Goal: Transaction & Acquisition: Purchase product/service

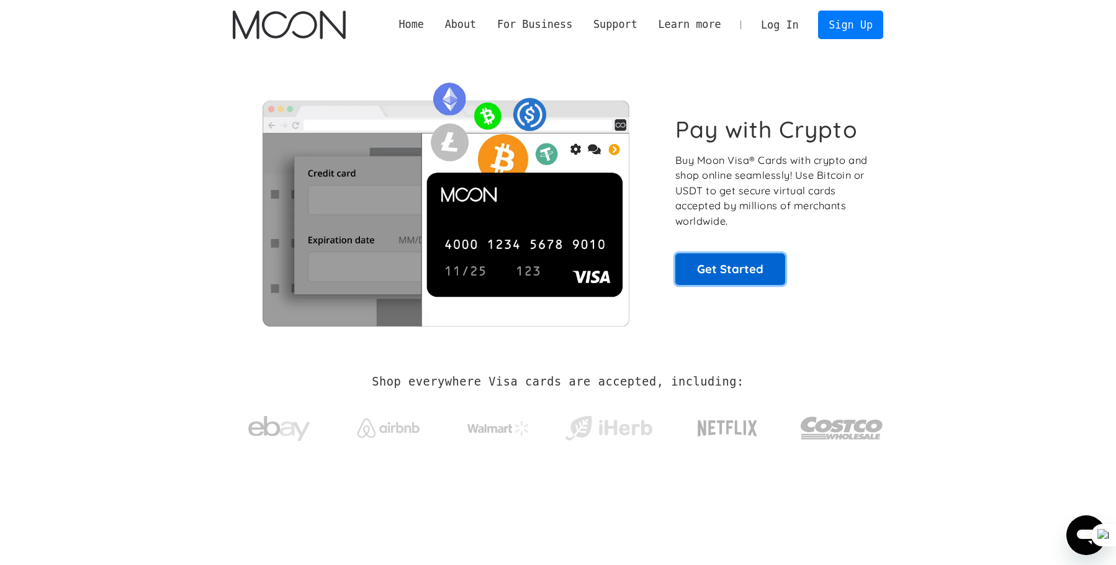
click at [734, 265] on link "Get Started" at bounding box center [730, 268] width 110 height 31
click at [784, 22] on link "Log In" at bounding box center [779, 24] width 58 height 27
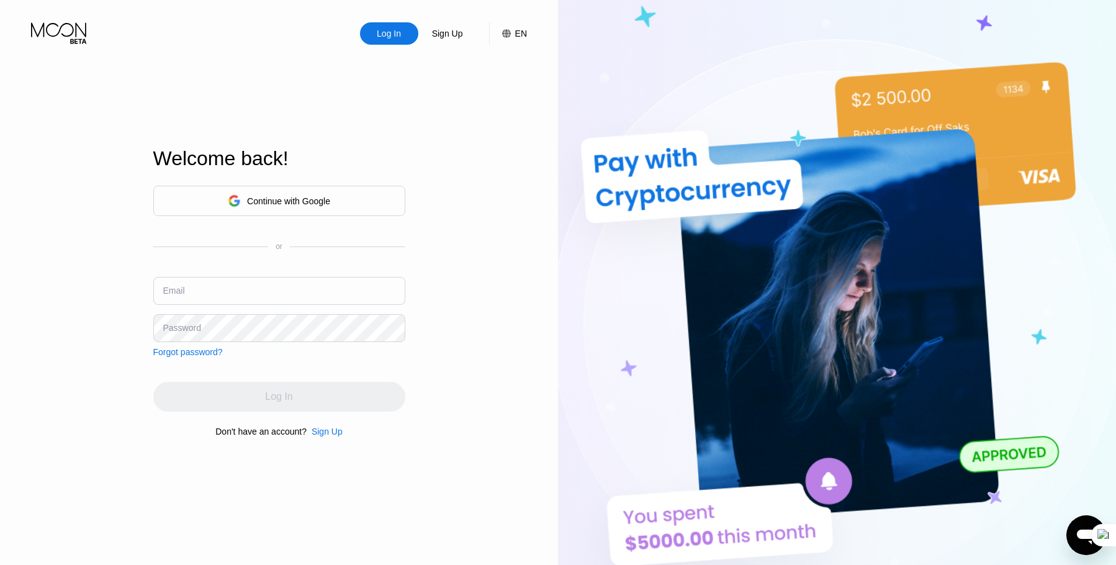
click at [295, 192] on div "Continue with Google" at bounding box center [279, 200] width 102 height 19
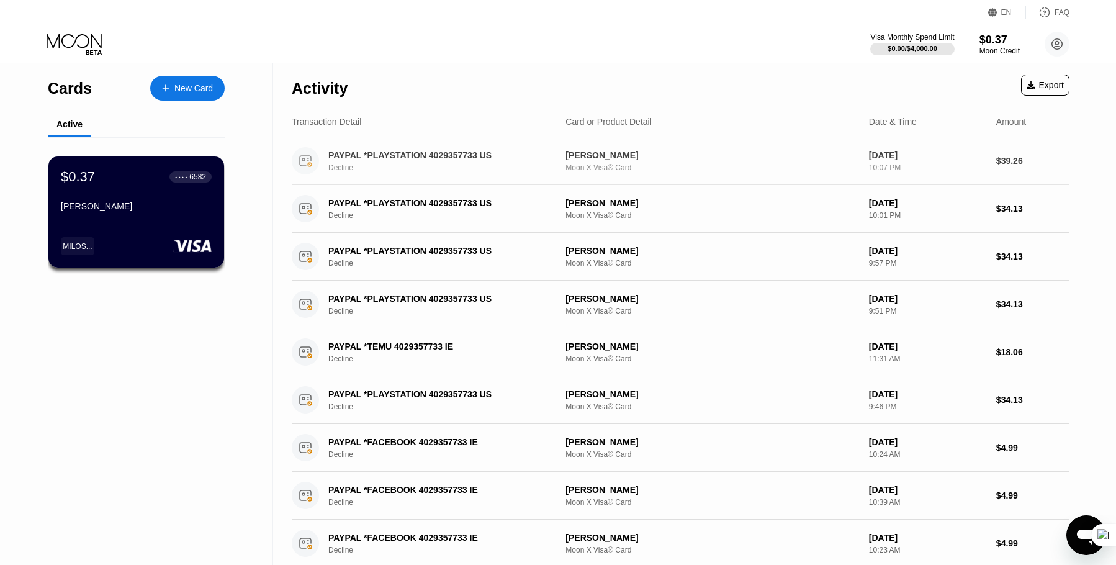
click at [387, 159] on div "PAYPAL *PLAYSTATION 4029357733 US" at bounding box center [438, 155] width 221 height 10
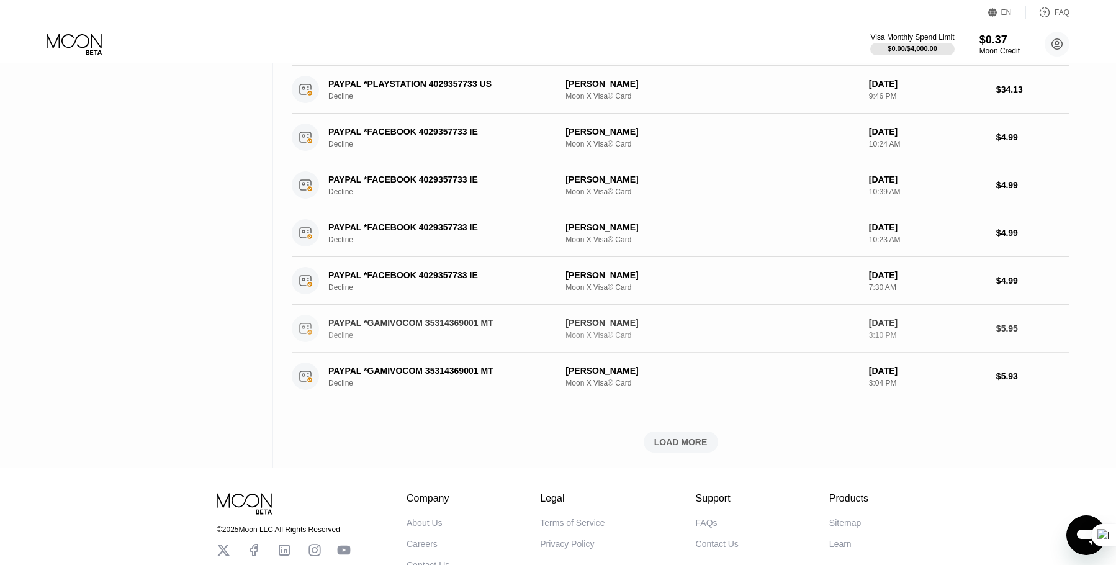
scroll to position [372, 0]
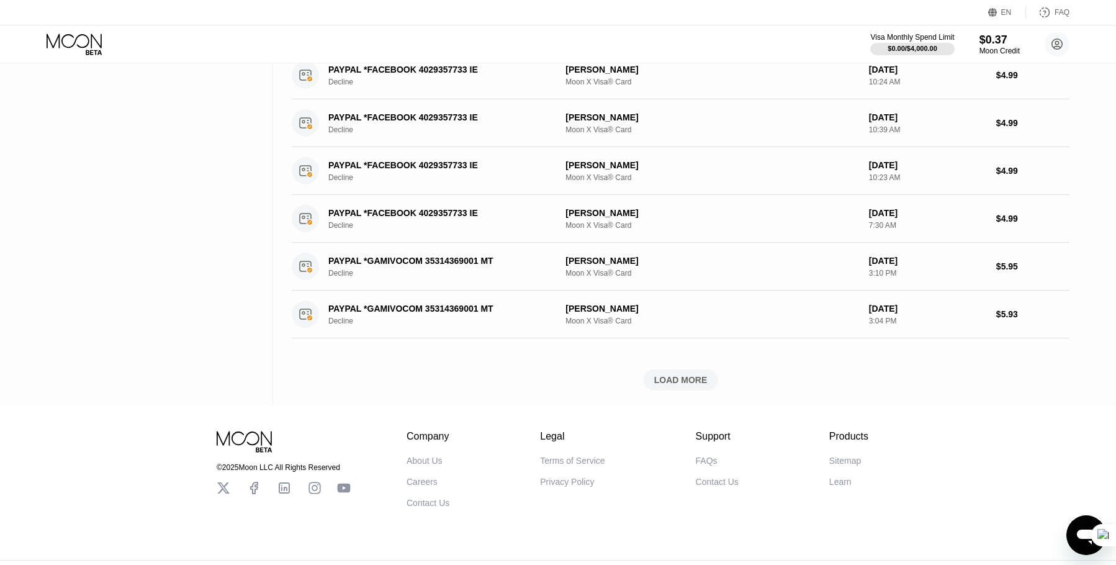
click at [688, 377] on div "LOAD MORE" at bounding box center [680, 379] width 53 height 11
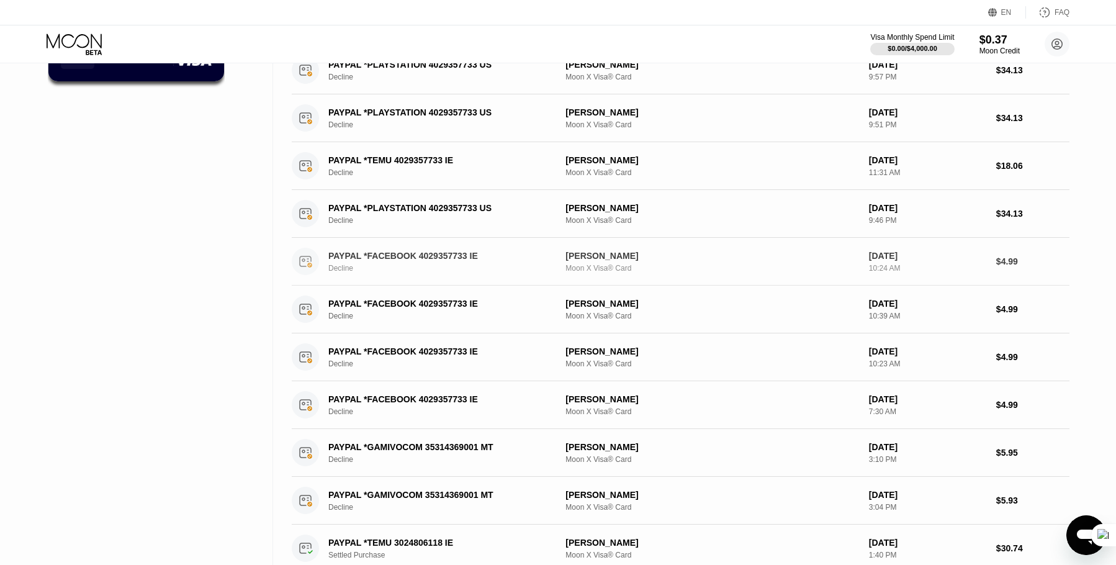
scroll to position [124, 0]
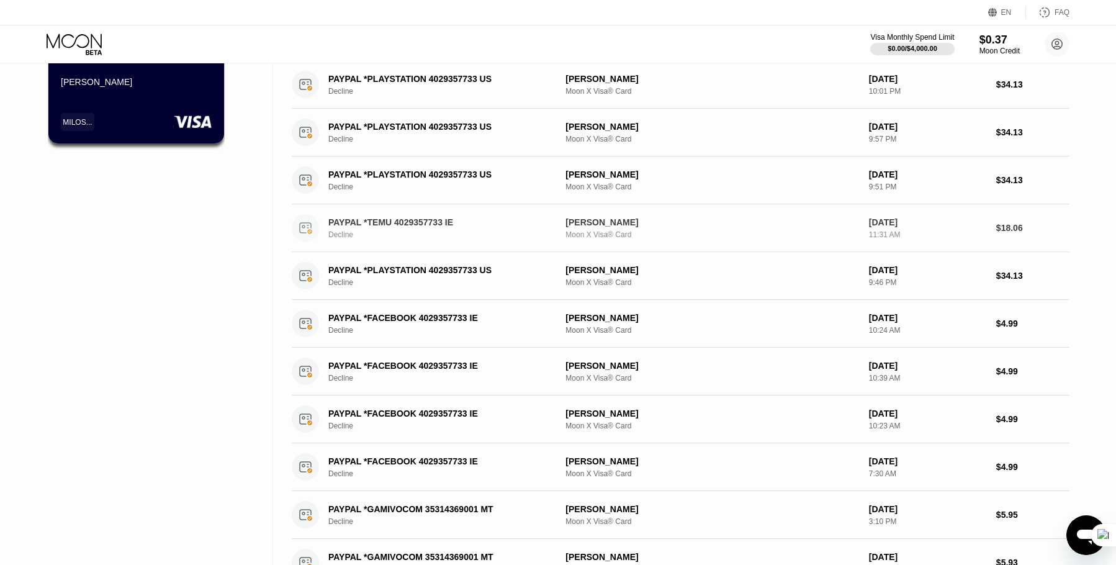
click at [305, 228] on circle at bounding box center [305, 227] width 27 height 27
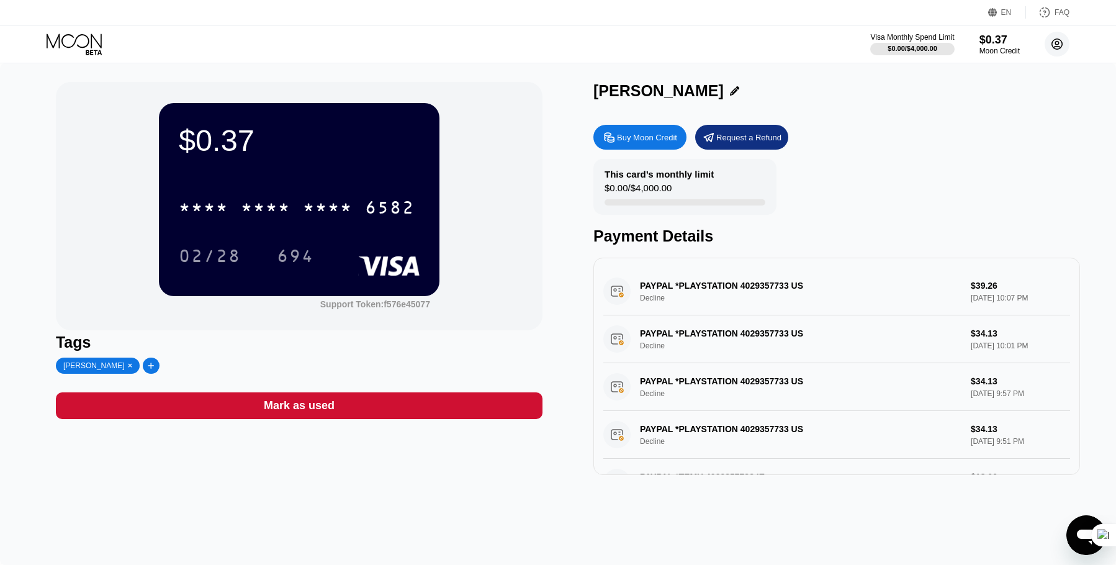
click at [1065, 40] on circle at bounding box center [1056, 44] width 25 height 25
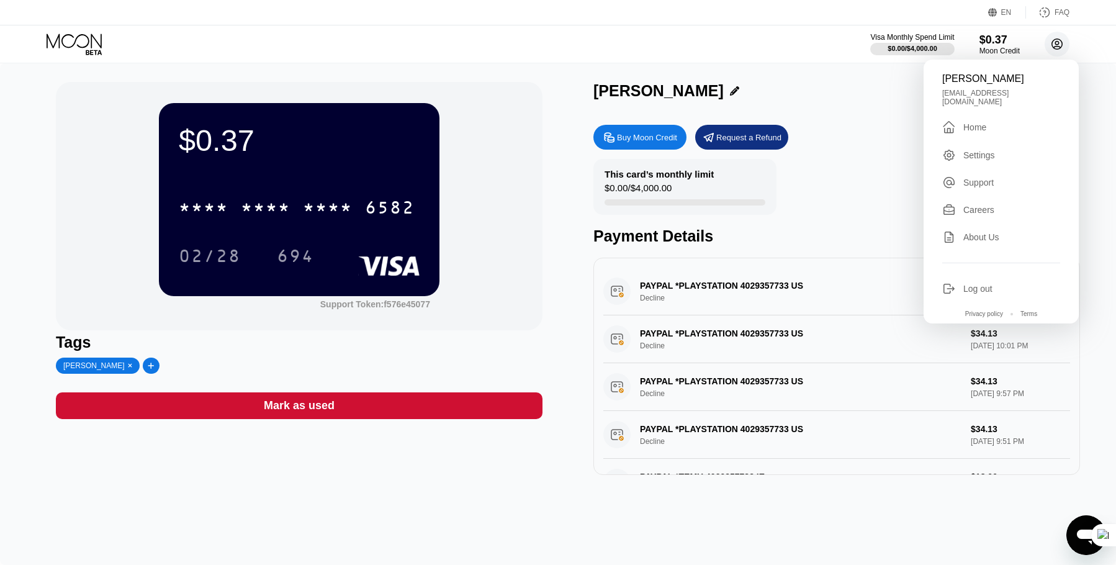
click at [1065, 40] on circle at bounding box center [1056, 44] width 25 height 25
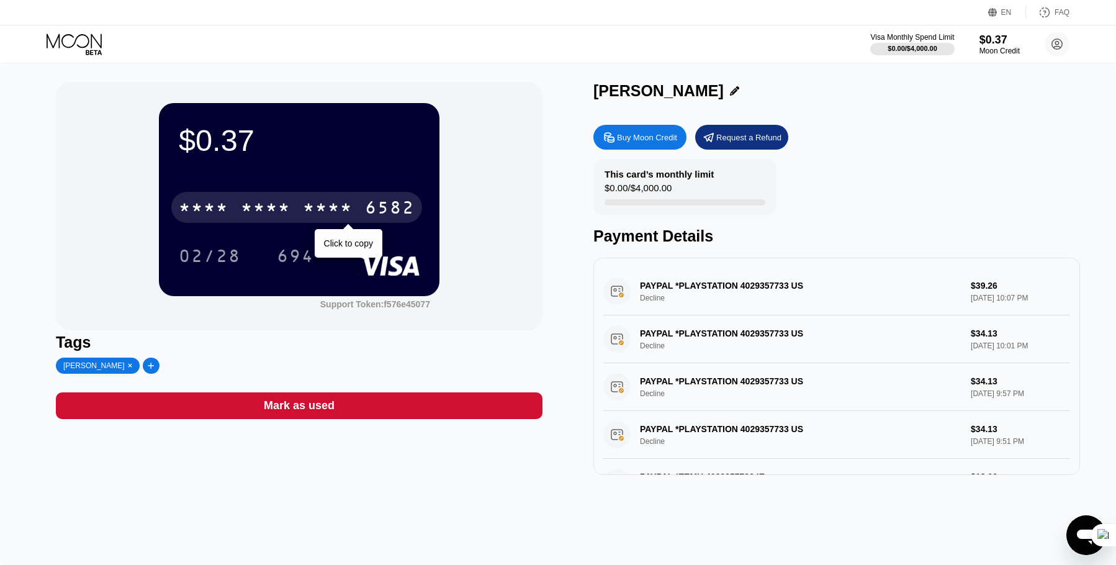
click at [400, 212] on div "6582" at bounding box center [390, 209] width 50 height 20
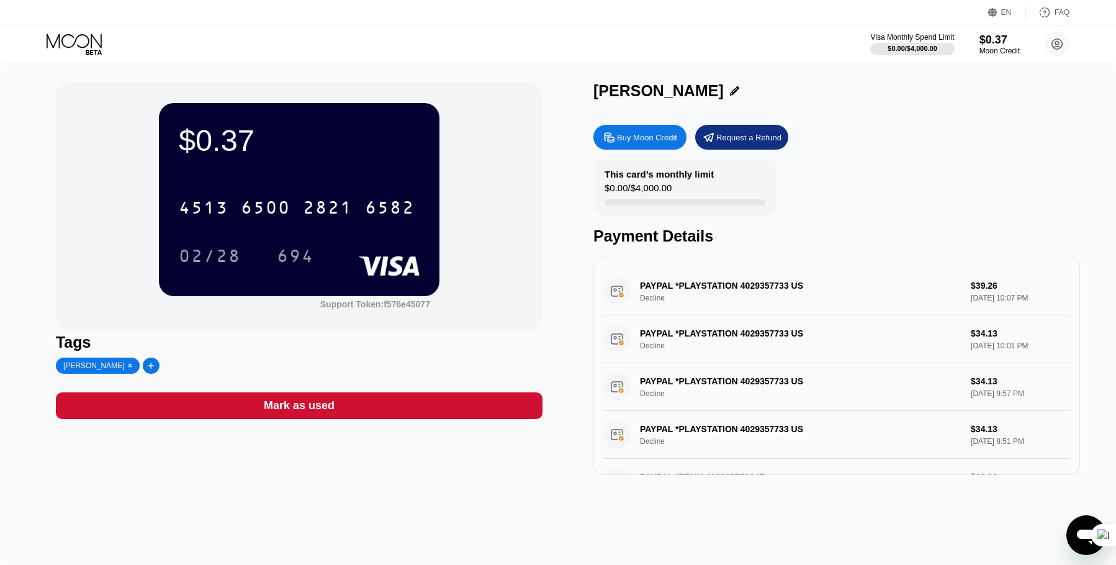
click at [644, 140] on div "Buy Moon Credit" at bounding box center [647, 137] width 60 height 11
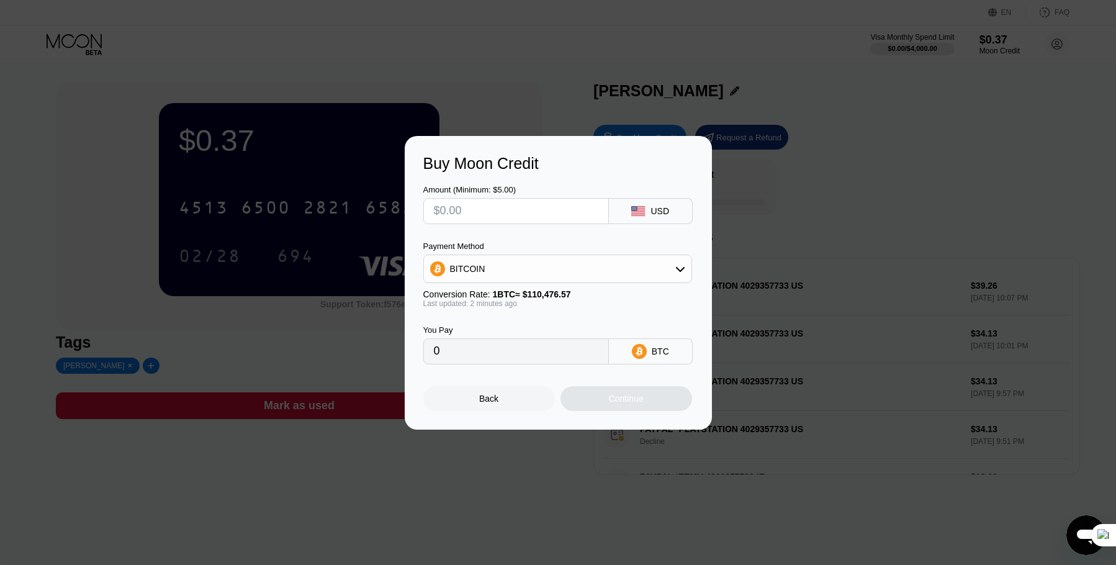
click at [683, 271] on icon at bounding box center [680, 269] width 10 height 10
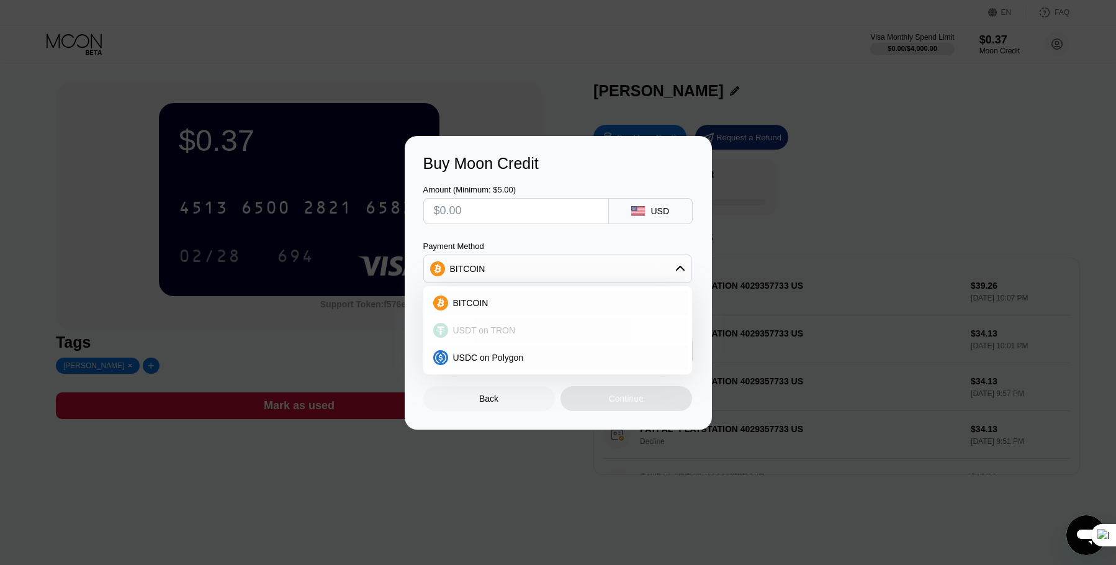
click at [517, 330] on div "USDT on TRON" at bounding box center [565, 330] width 234 height 10
type input "0.00"
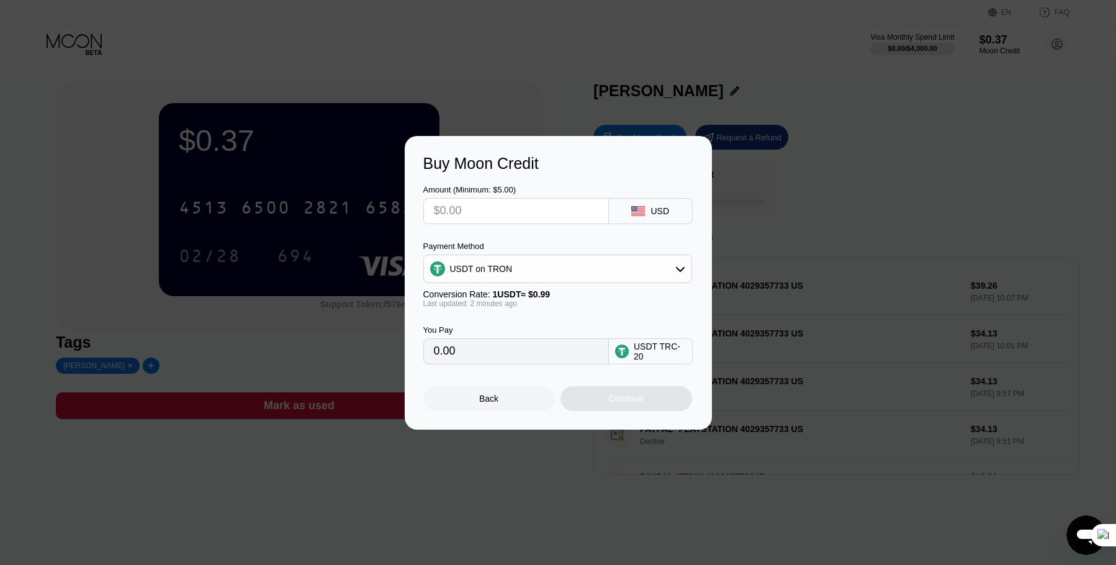
click at [513, 357] on input "0.00" at bounding box center [516, 351] width 164 height 25
click at [542, 356] on input "0.00" at bounding box center [516, 351] width 164 height 25
click at [526, 212] on input "text" at bounding box center [516, 211] width 164 height 25
click at [672, 212] on div "USD" at bounding box center [651, 211] width 84 height 26
drag, startPoint x: 576, startPoint y: 217, endPoint x: 411, endPoint y: 206, distance: 165.4
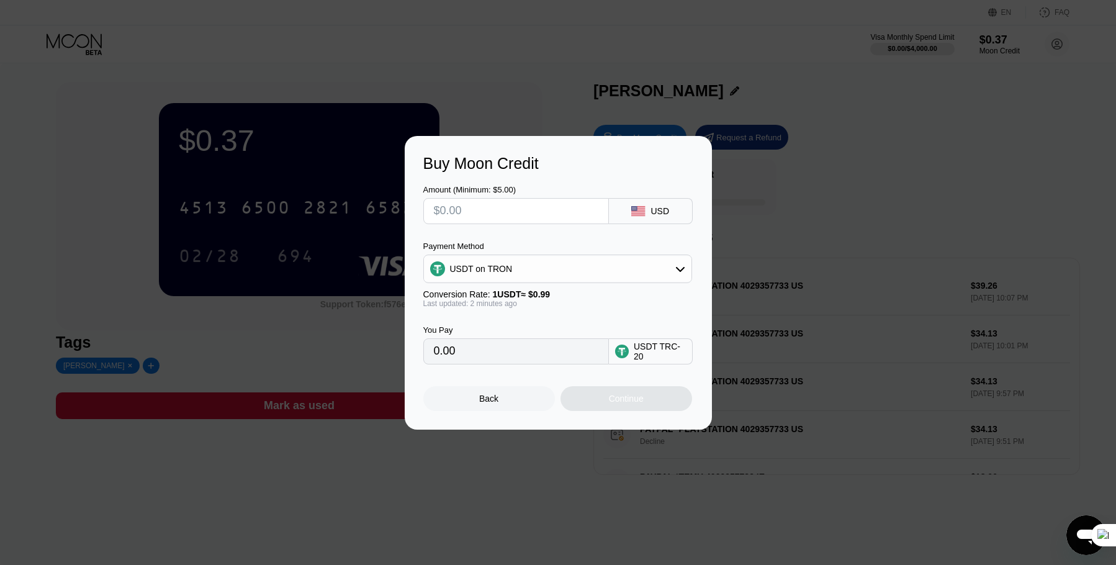
click at [411, 206] on div "Buy Moon Credit Amount (Minimum: $5.00) USD Payment Method USDT on TRON Convers…" at bounding box center [558, 283] width 307 height 294
click at [485, 398] on div "Back" at bounding box center [488, 398] width 19 height 10
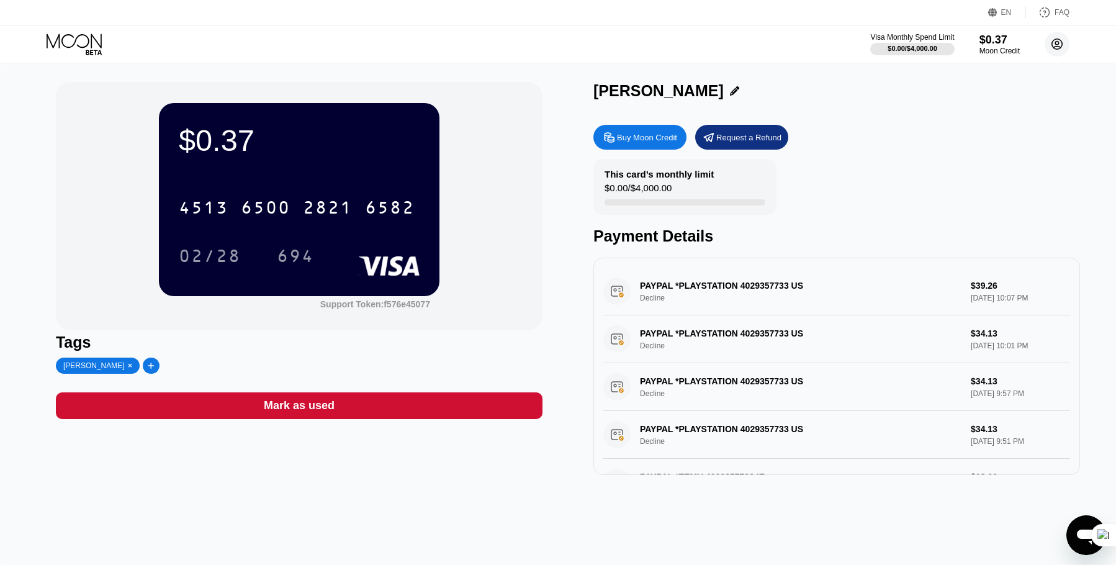
click at [1059, 40] on circle at bounding box center [1056, 44] width 25 height 25
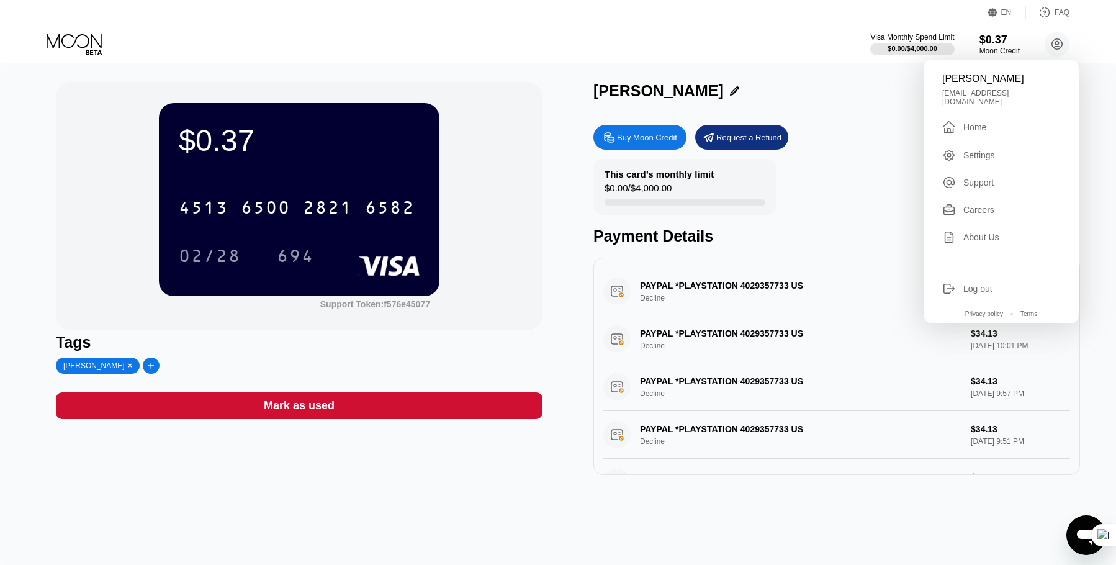
click at [793, 92] on div "MILOS KOCIC" at bounding box center [836, 91] width 487 height 18
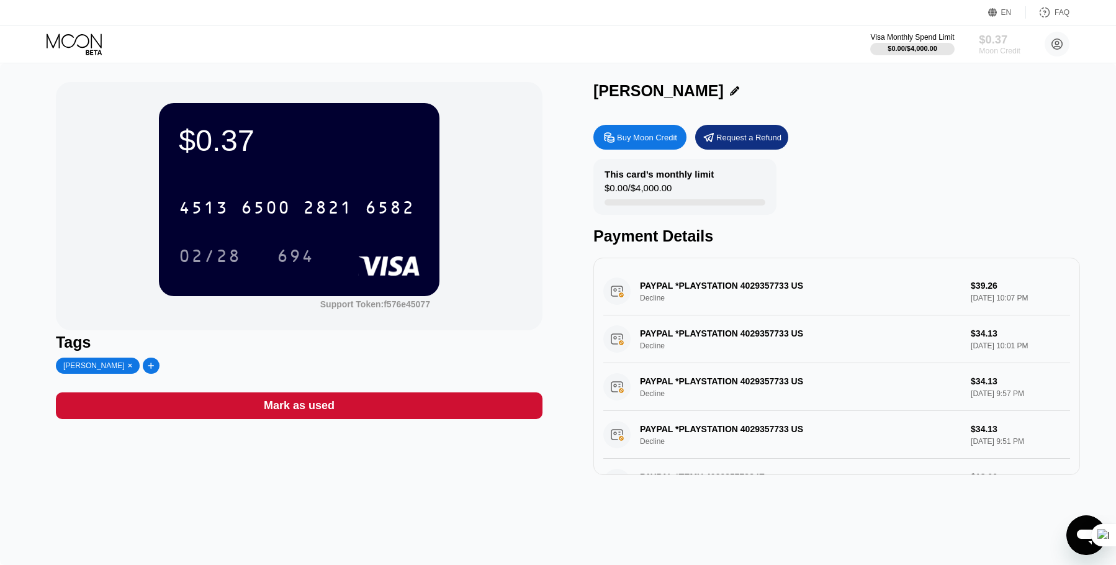
click at [1000, 47] on div "Moon Credit" at bounding box center [1000, 51] width 42 height 9
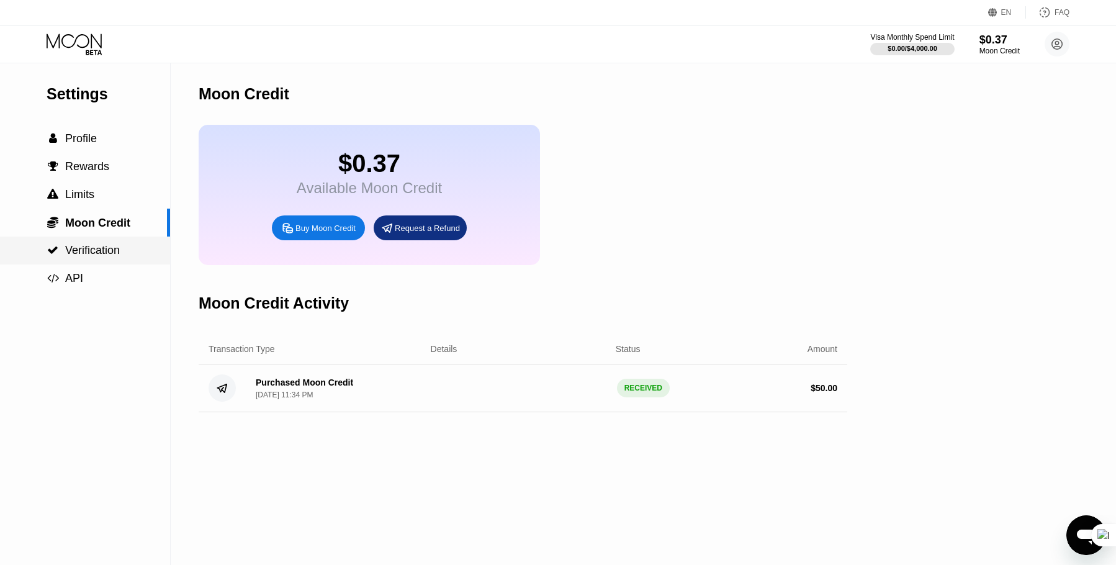
click at [120, 251] on span "Verification" at bounding box center [92, 250] width 55 height 12
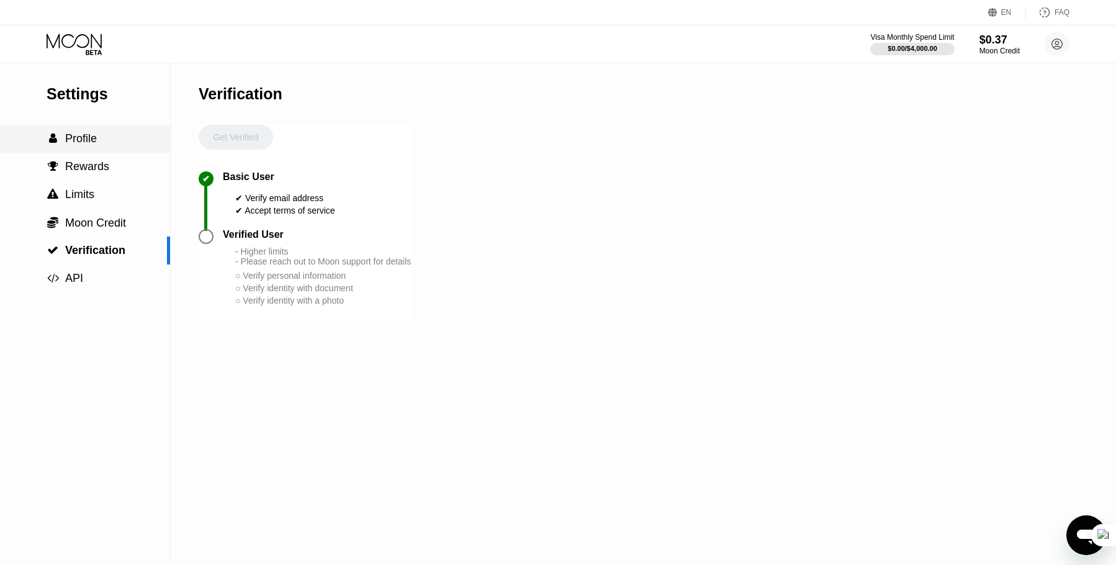
click at [95, 140] on span "Profile" at bounding box center [81, 138] width 32 height 12
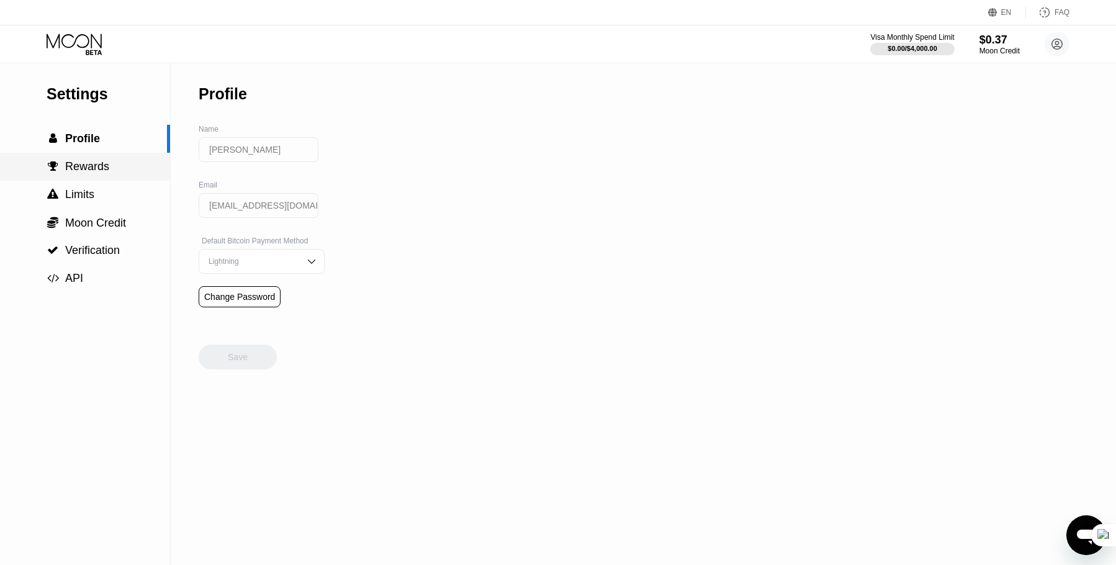
click at [87, 159] on div " Rewards" at bounding box center [85, 167] width 170 height 28
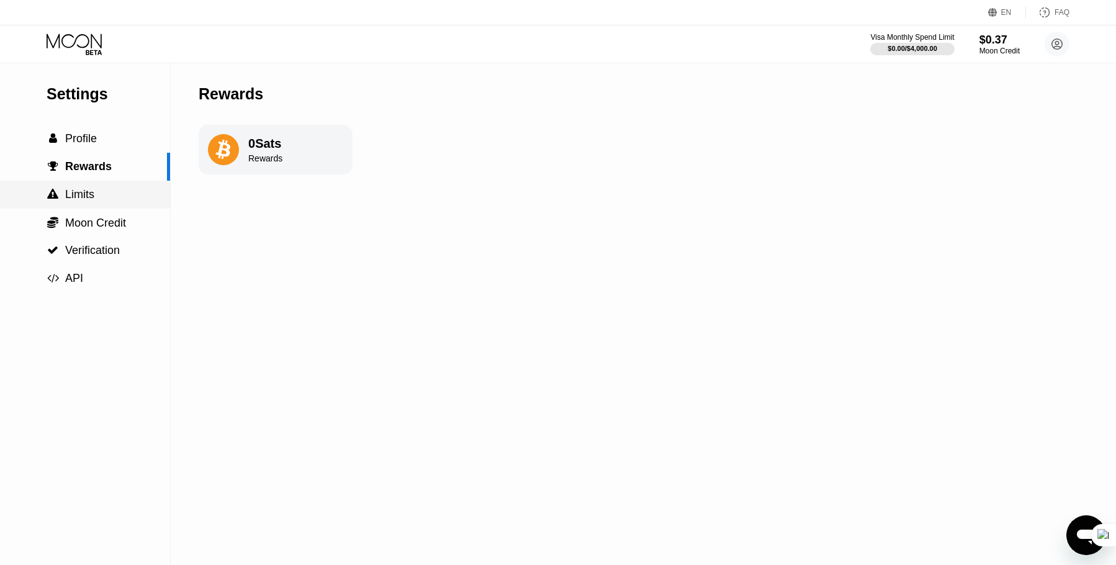
click at [90, 191] on span "Limits" at bounding box center [79, 194] width 29 height 12
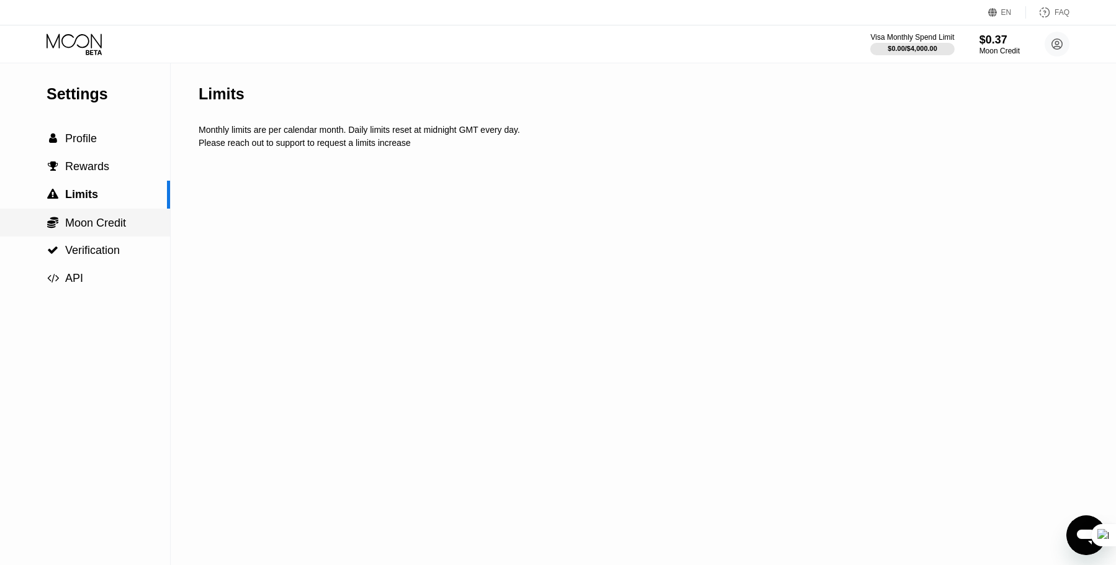
click at [90, 229] on span "Moon Credit" at bounding box center [95, 223] width 61 height 12
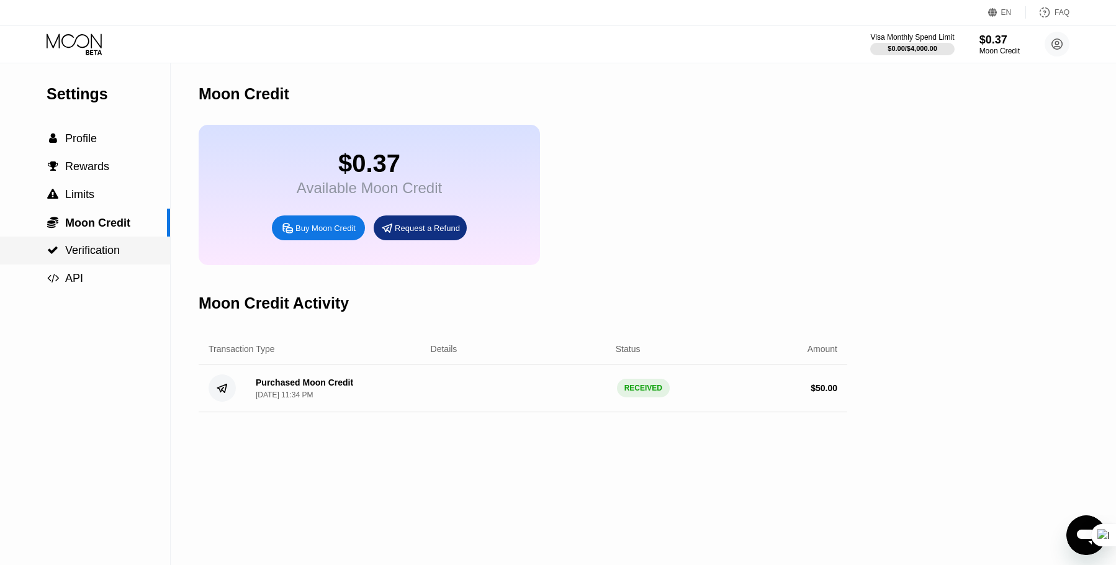
click at [90, 256] on span "Verification" at bounding box center [92, 250] width 55 height 12
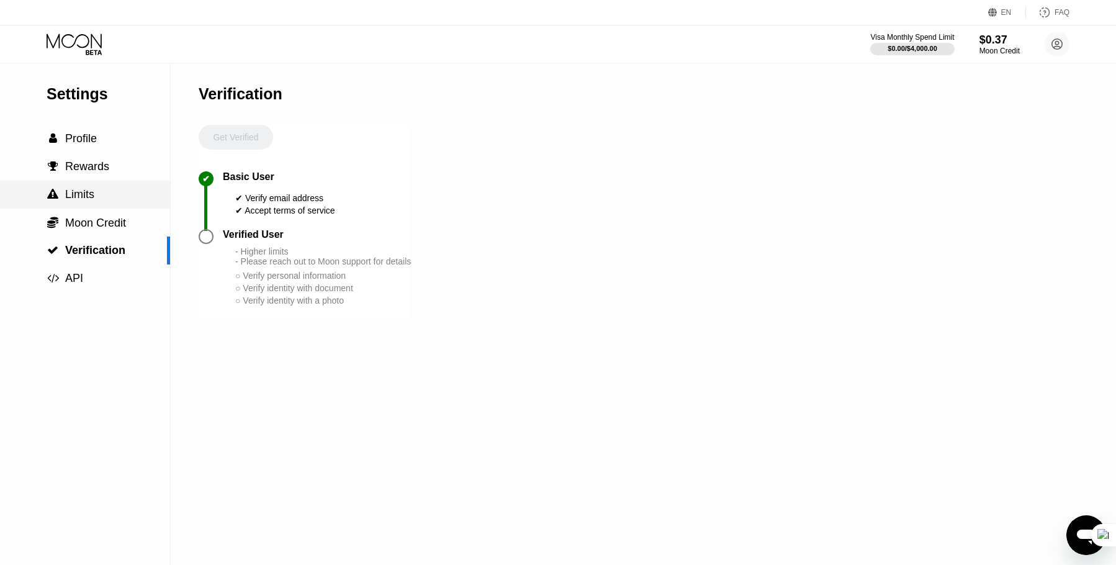
click at [97, 201] on div " Limits" at bounding box center [85, 194] width 170 height 13
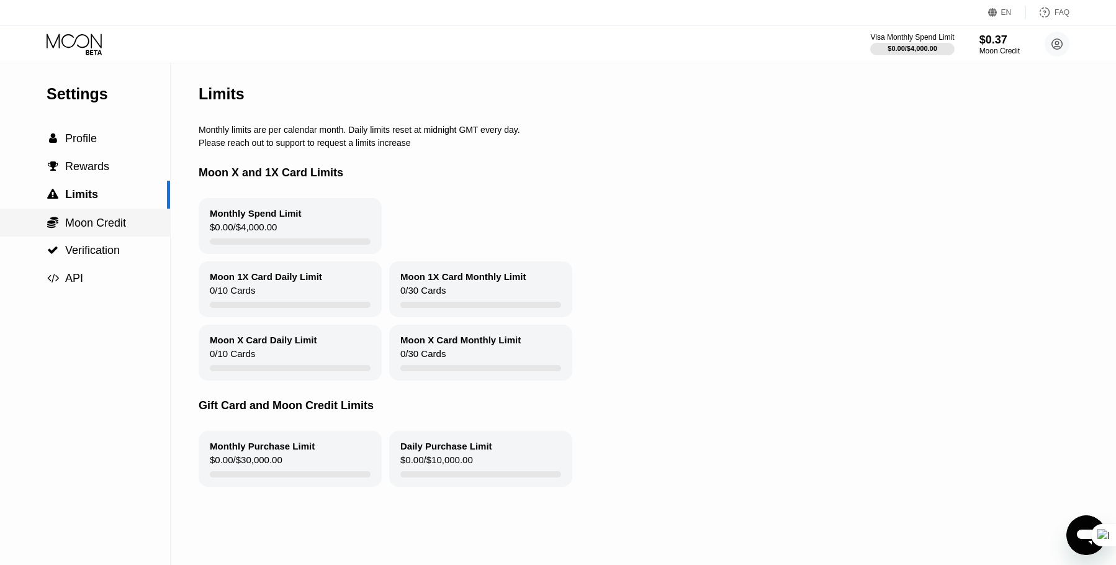
click at [94, 217] on div " Moon Credit" at bounding box center [85, 223] width 170 height 28
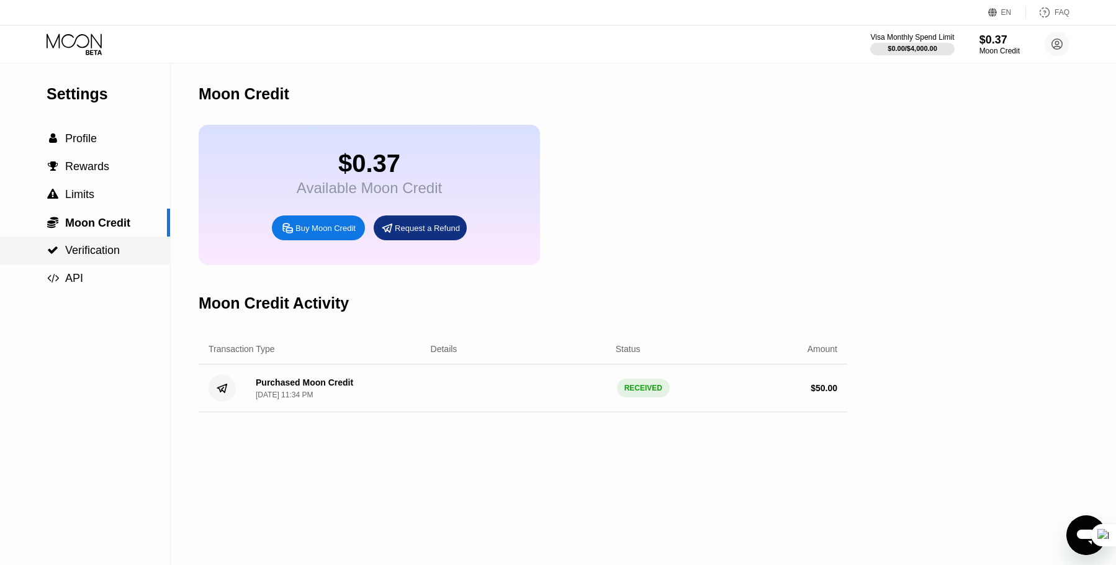
click at [86, 254] on span "Verification" at bounding box center [92, 250] width 55 height 12
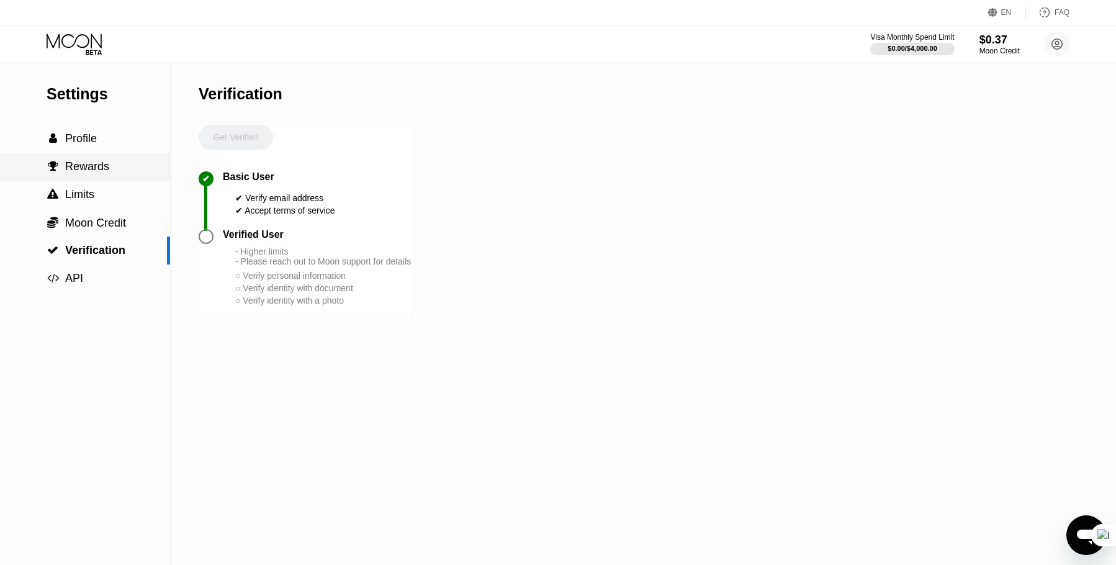
click at [88, 181] on div " Rewards" at bounding box center [85, 167] width 170 height 28
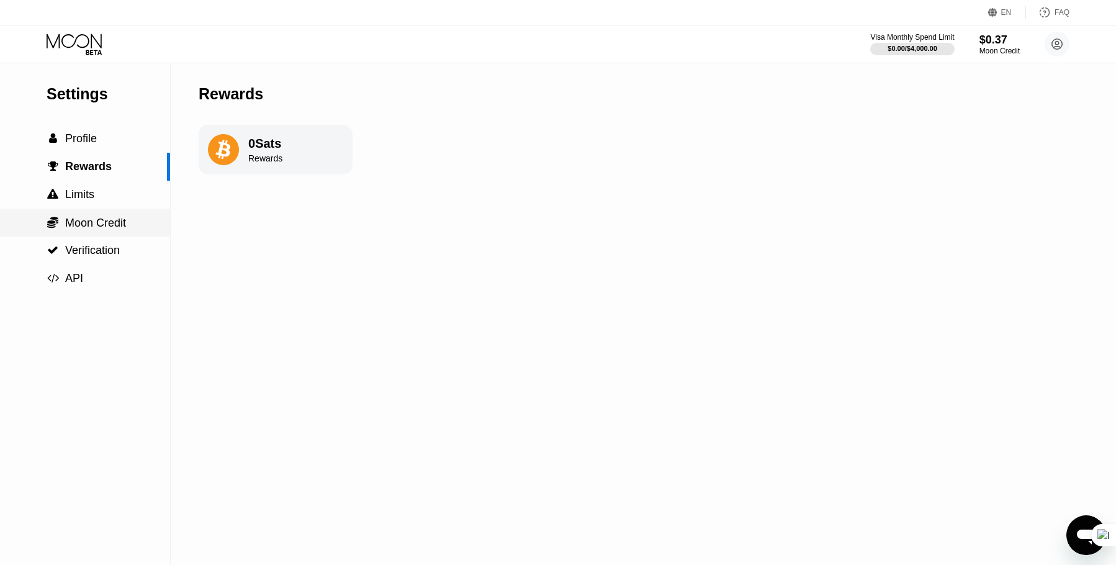
click at [86, 218] on div " Moon Credit" at bounding box center [85, 223] width 170 height 28
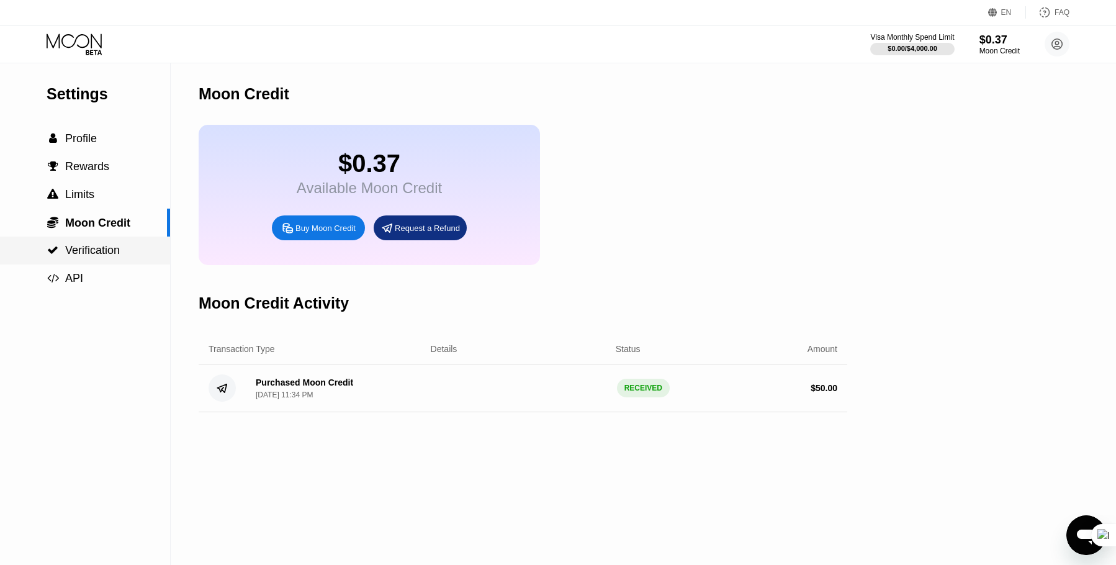
click at [90, 256] on span "Verification" at bounding box center [92, 250] width 55 height 12
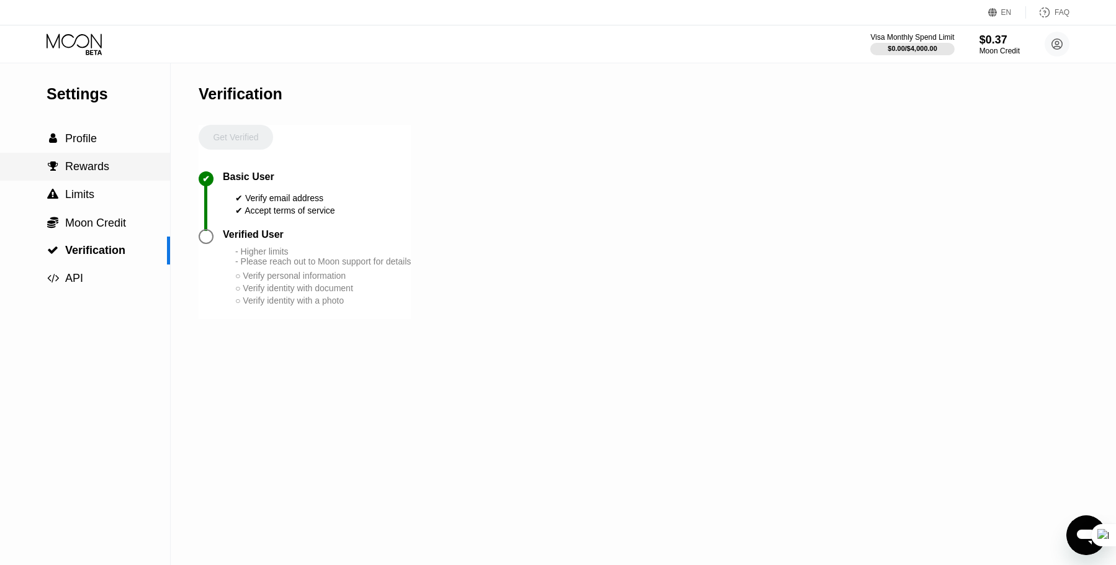
click at [99, 179] on div " Rewards" at bounding box center [85, 167] width 170 height 28
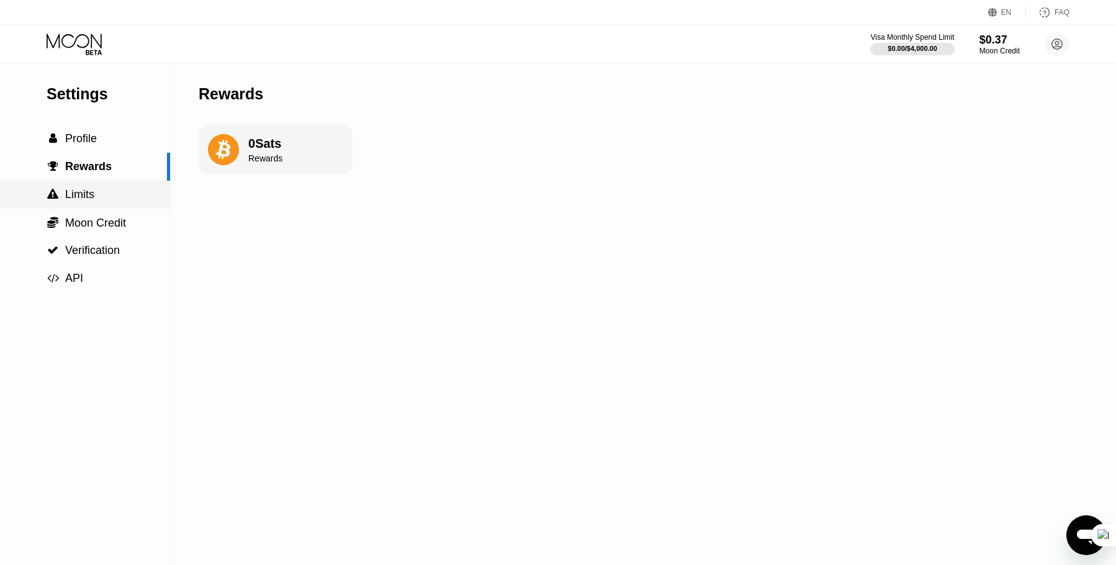
click at [93, 200] on span "Limits" at bounding box center [79, 194] width 29 height 12
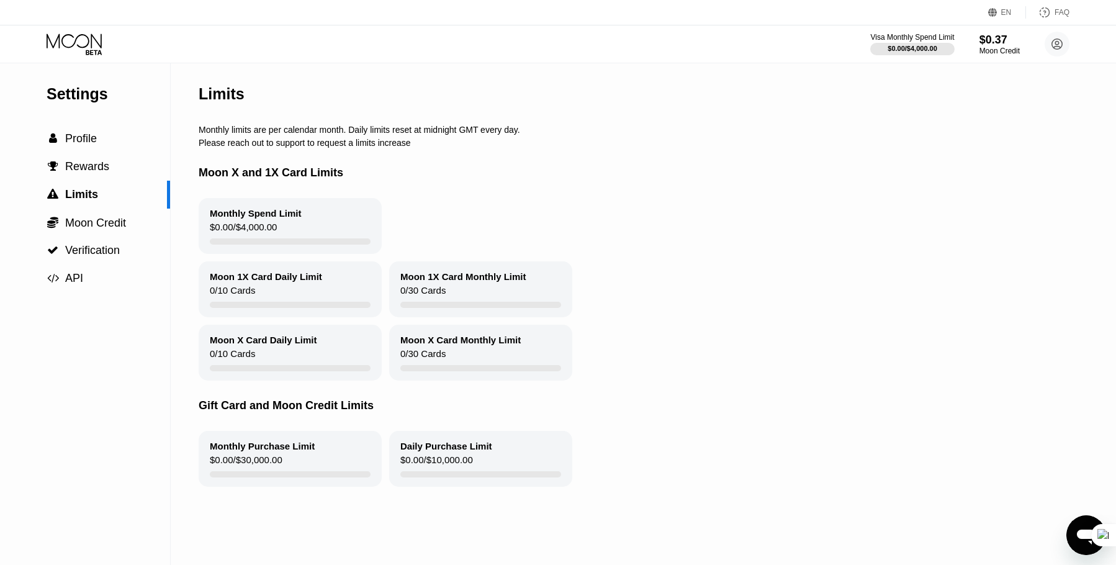
drag, startPoint x: 92, startPoint y: 225, endPoint x: 825, endPoint y: 70, distance: 749.3
click at [674, 76] on div "Settings  Profile  Rewards  Limits  Moon Credit  Verification  API Limits…" at bounding box center [558, 313] width 1116 height 501
click at [928, 33] on div "Visa Monthly Spend Limit" at bounding box center [912, 37] width 86 height 9
click at [1062, 34] on circle at bounding box center [1056, 44] width 25 height 25
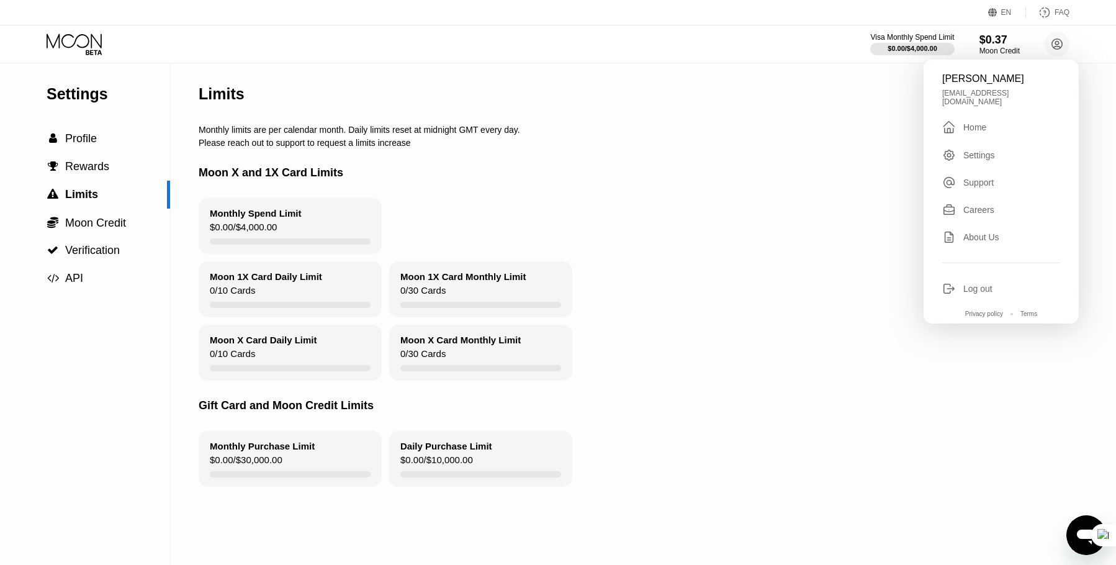
click at [974, 122] on div "Home" at bounding box center [974, 127] width 23 height 10
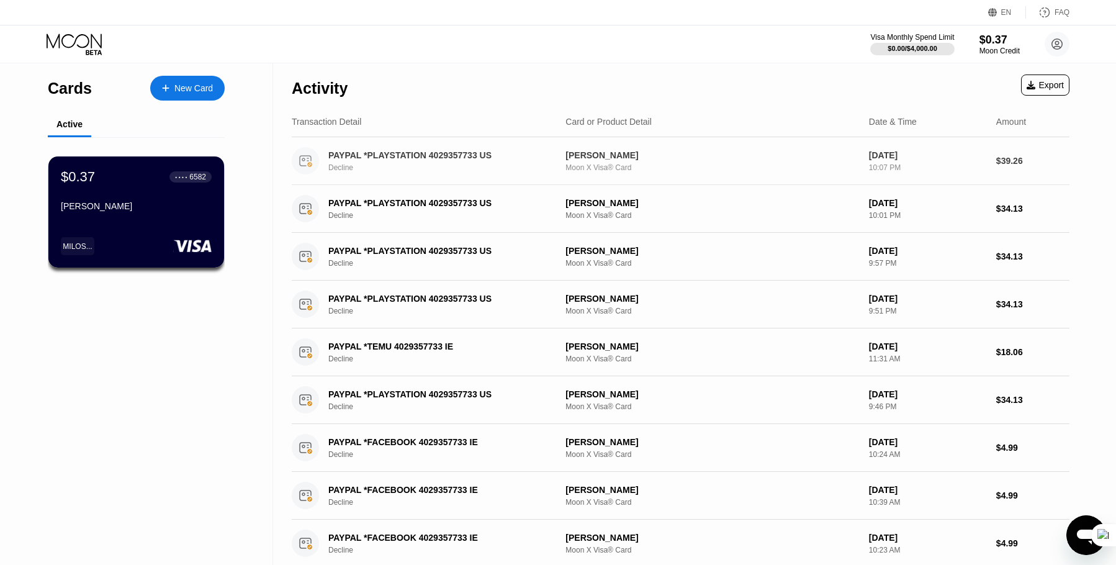
click at [379, 158] on div "PAYPAL *PLAYSTATION 4029357733 US" at bounding box center [438, 155] width 221 height 10
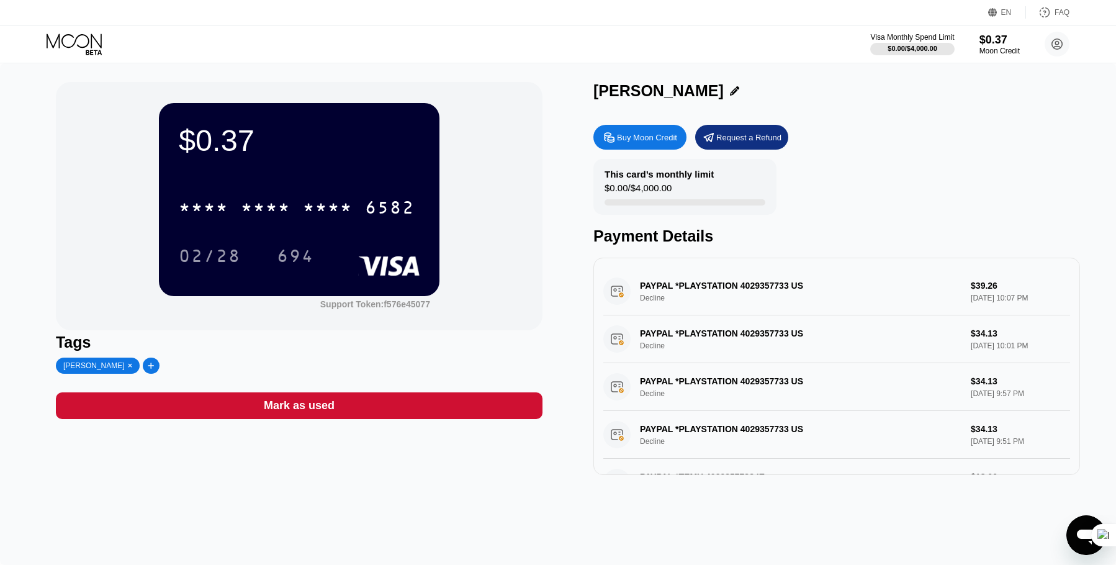
click at [994, 52] on div "Moon Credit" at bounding box center [999, 51] width 40 height 9
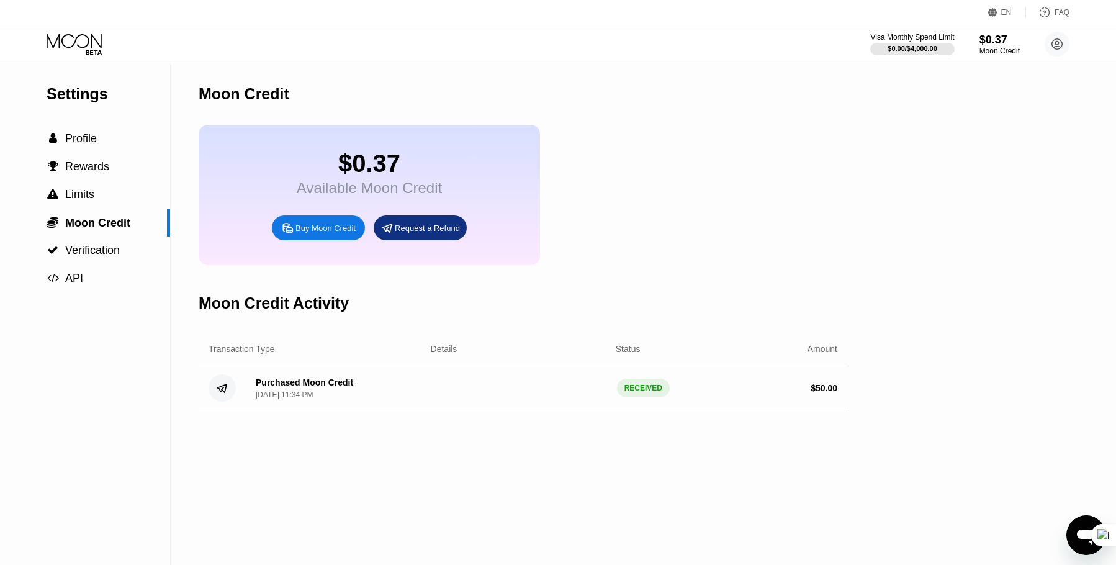
drag, startPoint x: 732, startPoint y: 123, endPoint x: 575, endPoint y: 83, distance: 162.0
click at [587, 83] on div "Moon Credit" at bounding box center [523, 93] width 649 height 61
click at [327, 224] on div "$0.37 Available Moon Credit Buy Moon Credit Request a Refund" at bounding box center [369, 195] width 341 height 140
click at [325, 228] on div "Buy Moon Credit" at bounding box center [318, 227] width 93 height 25
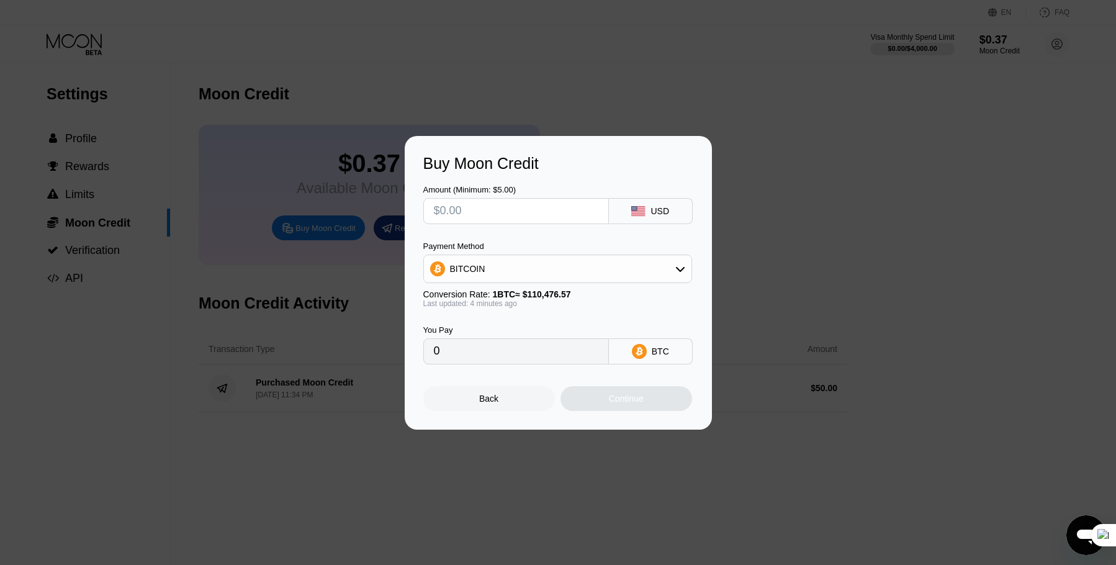
click at [669, 261] on div "BITCOIN" at bounding box center [557, 268] width 267 height 25
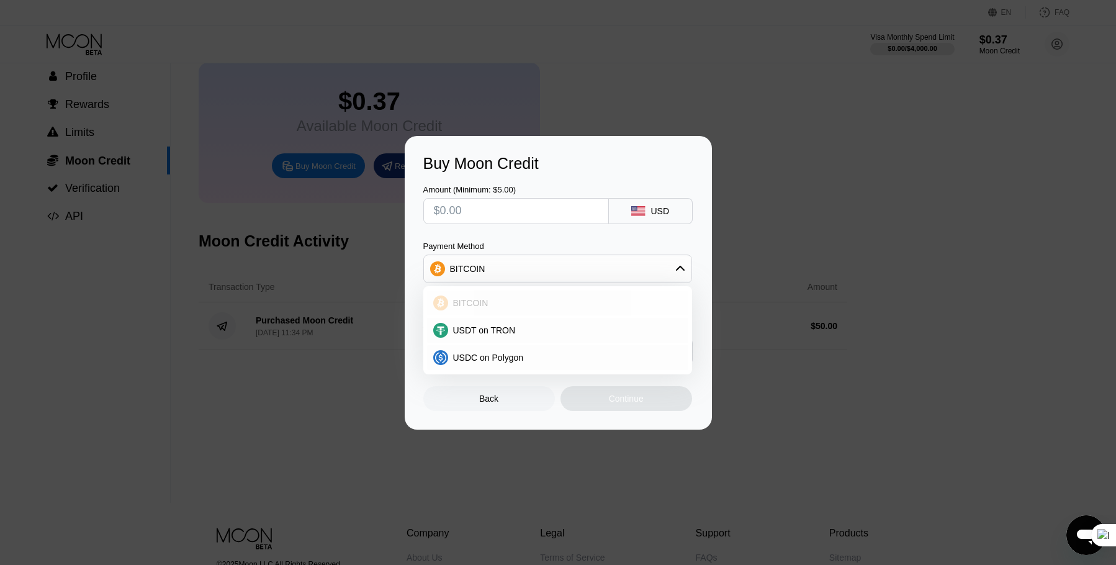
scroll to position [124, 0]
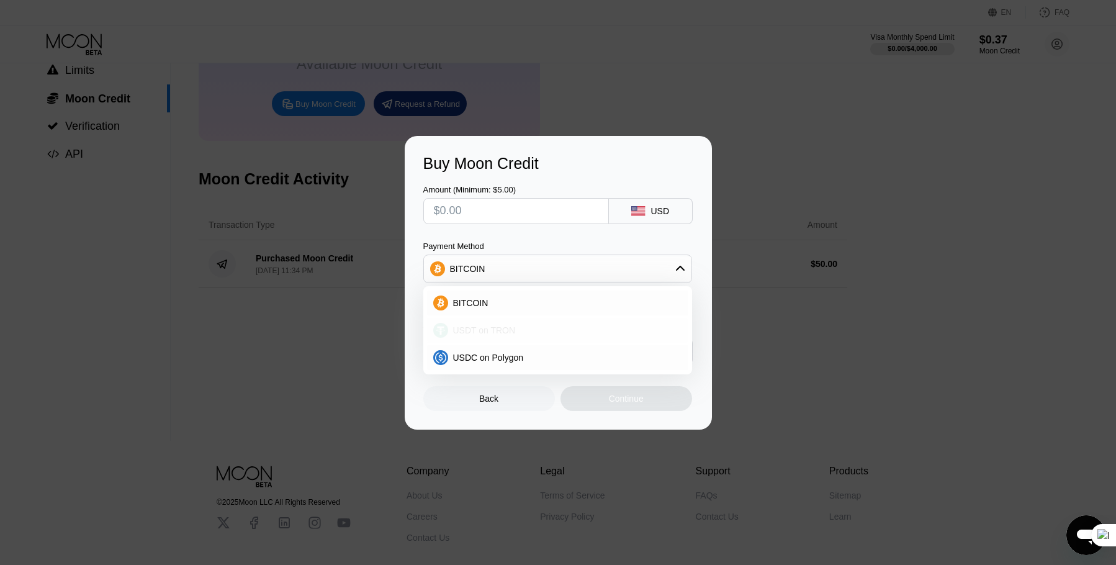
click at [521, 328] on div "USDT on TRON" at bounding box center [565, 330] width 234 height 10
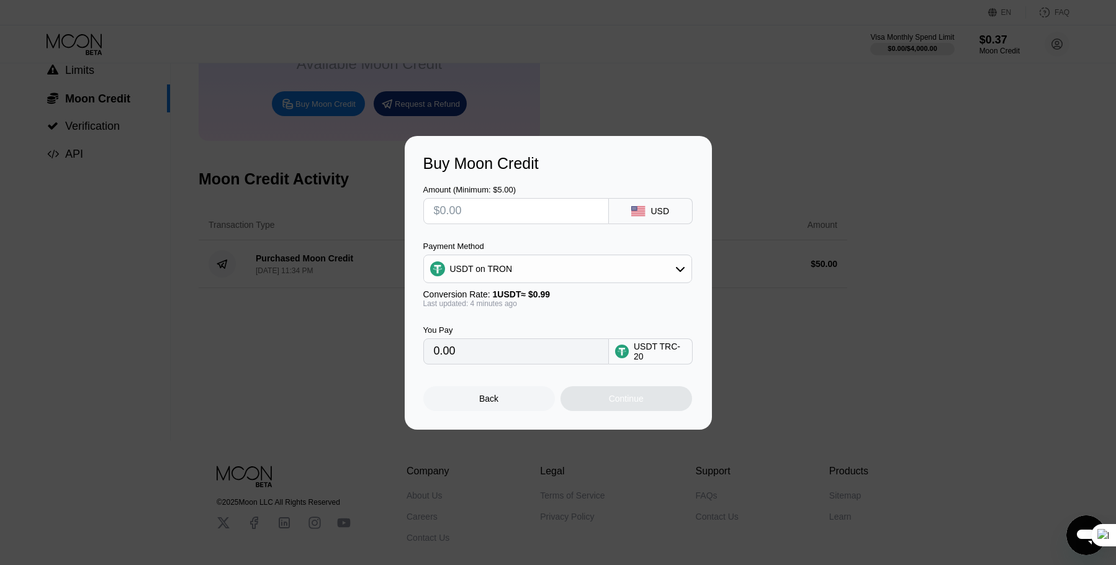
click at [453, 212] on input "text" at bounding box center [516, 211] width 164 height 25
click at [480, 209] on input "text" at bounding box center [516, 211] width 164 height 25
click at [474, 357] on input "0.00" at bounding box center [516, 351] width 164 height 25
click at [511, 201] on input "text" at bounding box center [516, 211] width 164 height 25
click at [637, 206] on icon at bounding box center [634, 208] width 6 height 4
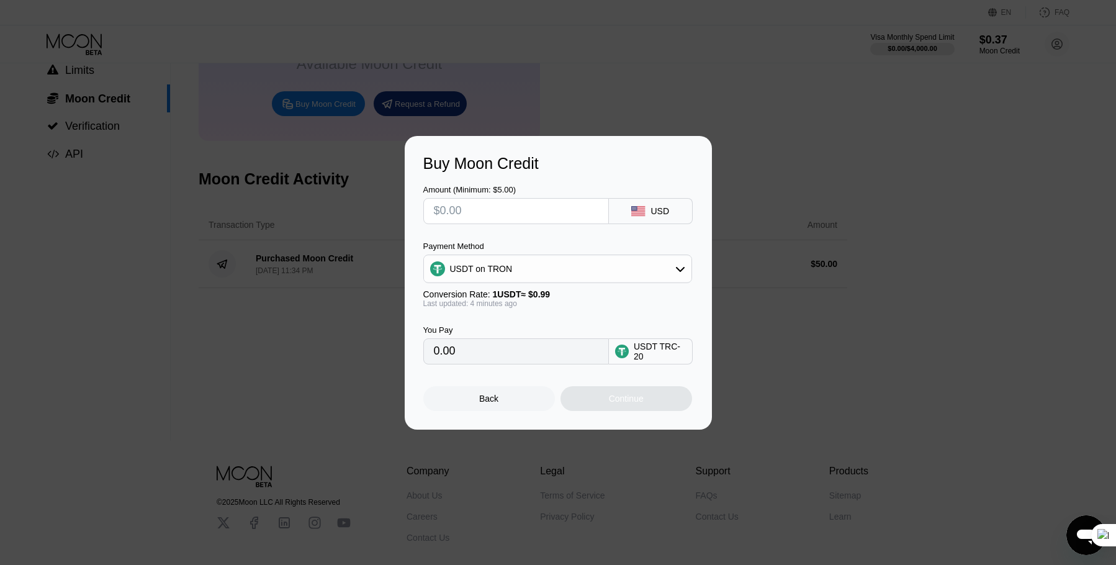
click at [644, 206] on rect at bounding box center [638, 211] width 14 height 10
click at [653, 212] on div "USD" at bounding box center [659, 211] width 19 height 10
click at [502, 272] on div "USDT on TRON" at bounding box center [481, 269] width 63 height 10
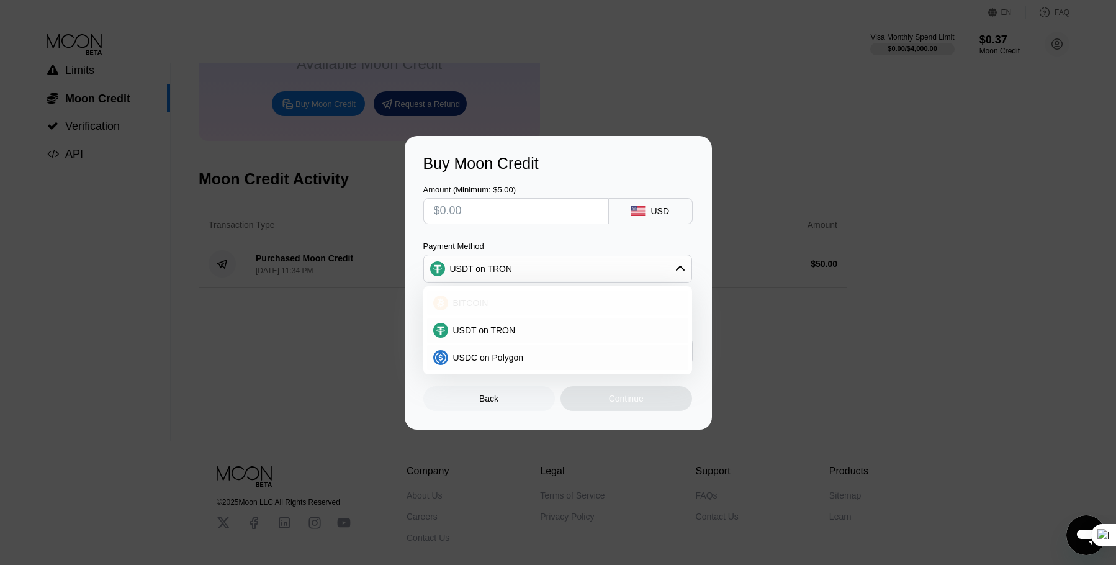
click at [488, 294] on div "BITCOIN" at bounding box center [557, 302] width 261 height 25
type input "0"
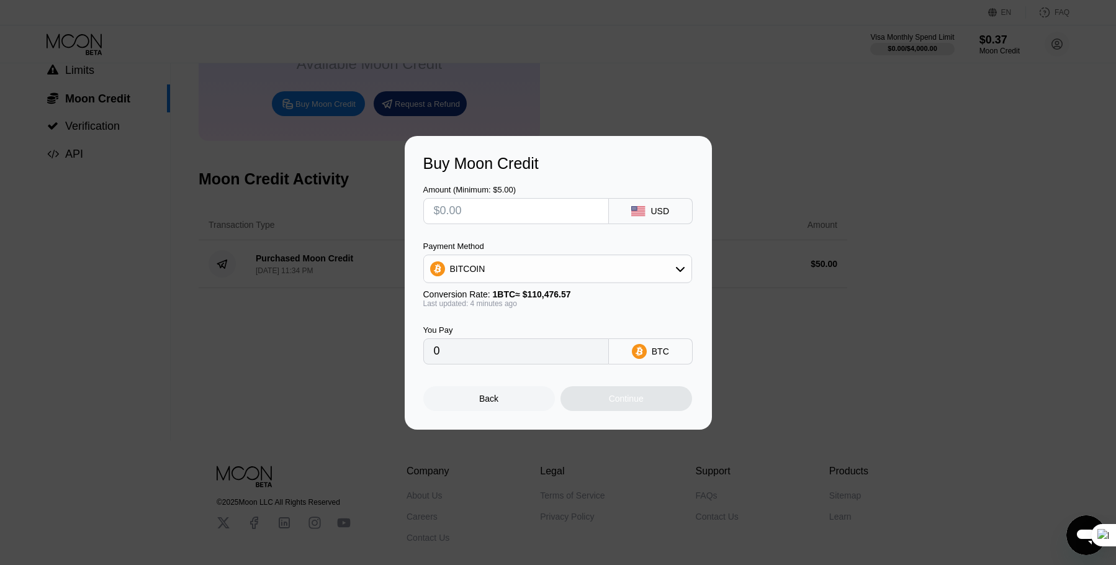
click at [562, 277] on div "BITCOIN" at bounding box center [557, 268] width 267 height 25
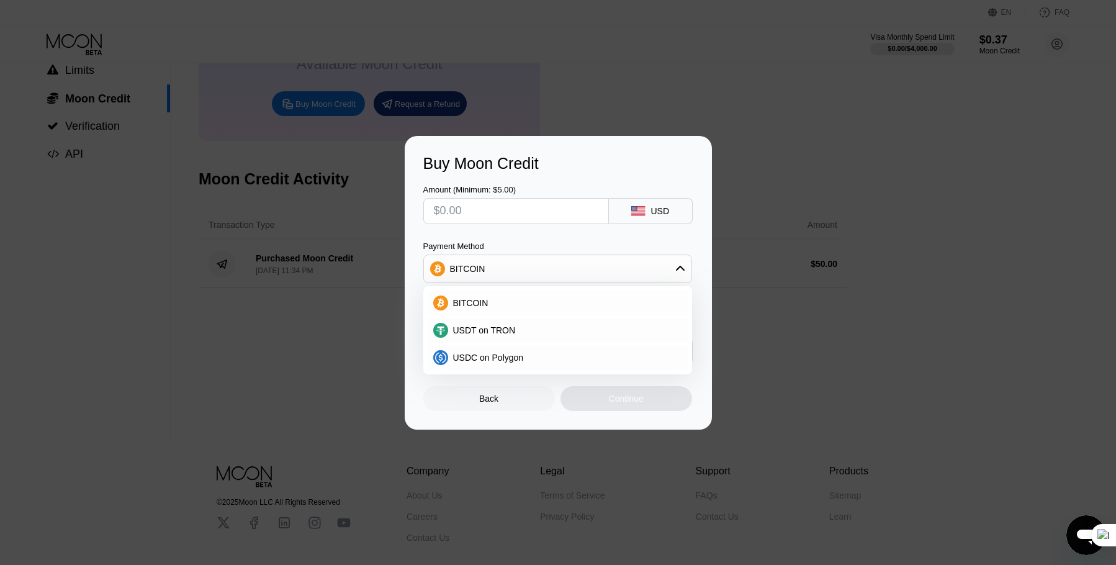
click at [530, 210] on input "text" at bounding box center [516, 211] width 164 height 25
click at [548, 279] on div "BITCOIN" at bounding box center [557, 268] width 267 height 25
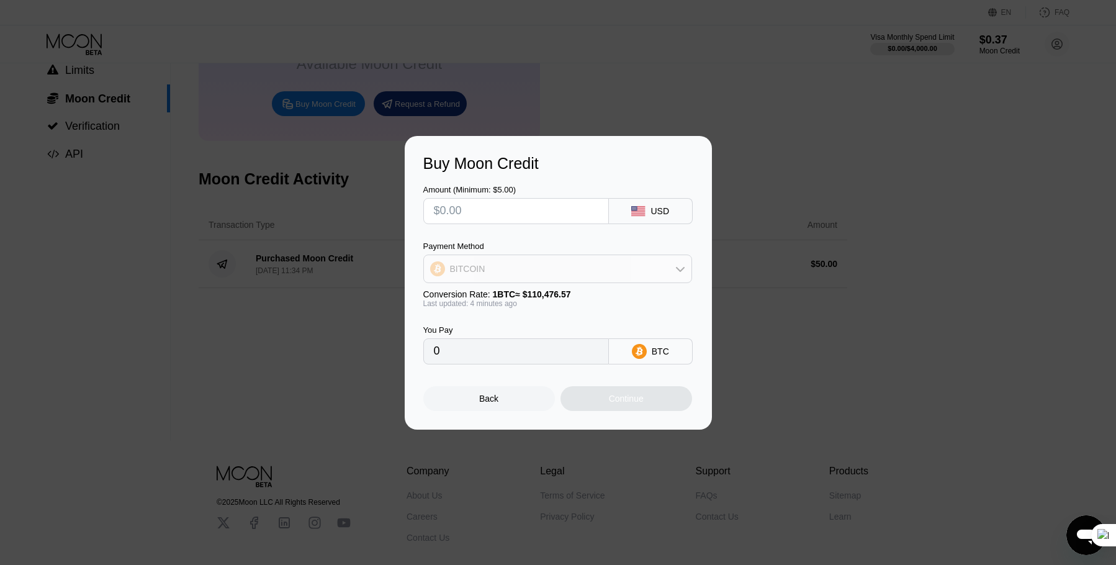
click at [545, 276] on div "BITCOIN" at bounding box center [557, 268] width 267 height 25
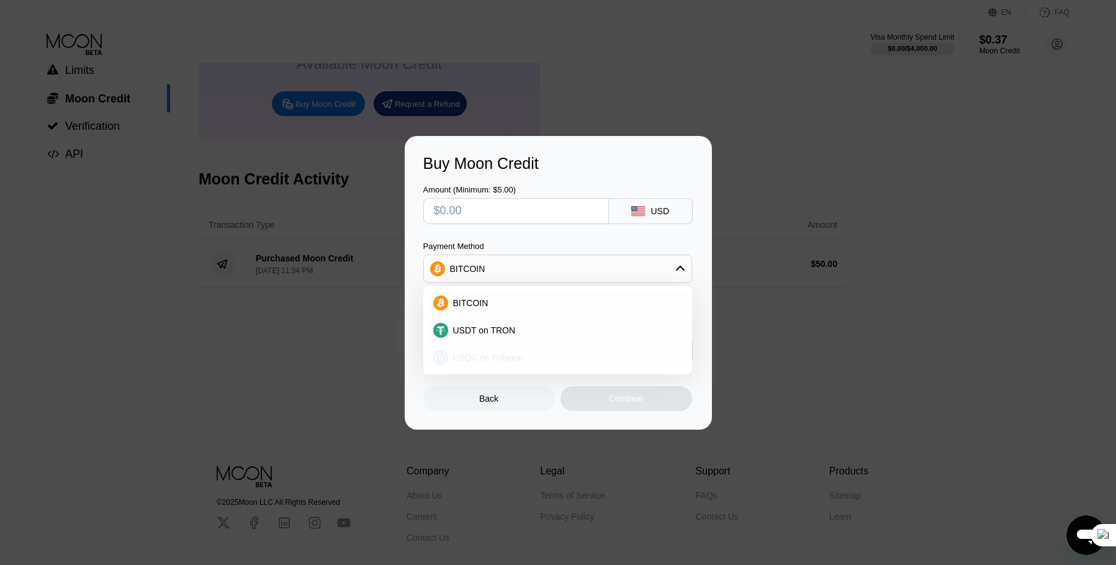
click at [509, 358] on span "USDC on Polygon" at bounding box center [488, 358] width 71 height 10
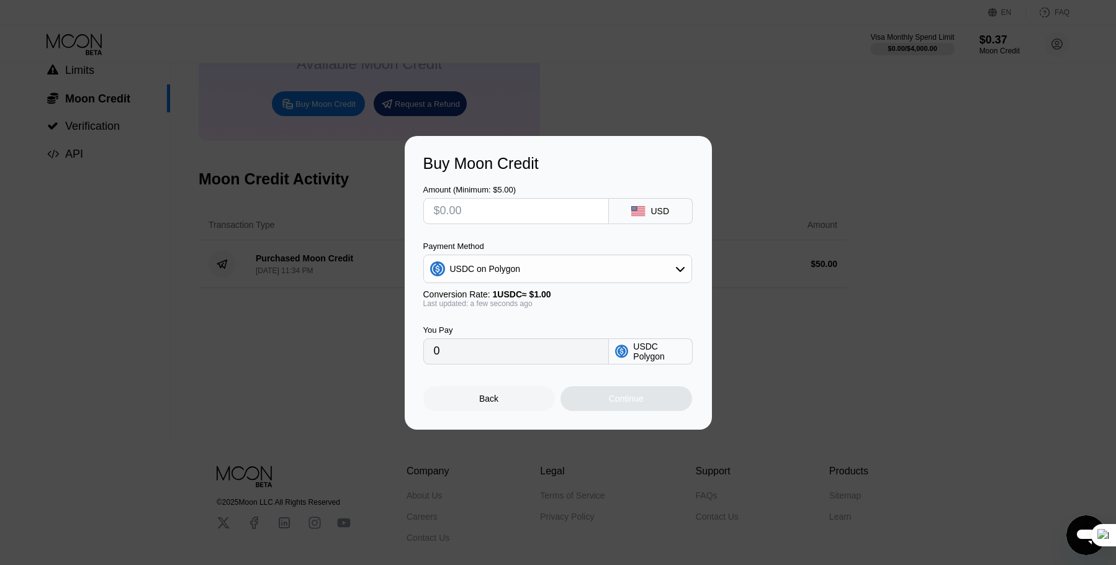
click at [540, 267] on div "USDC on Polygon" at bounding box center [557, 268] width 267 height 25
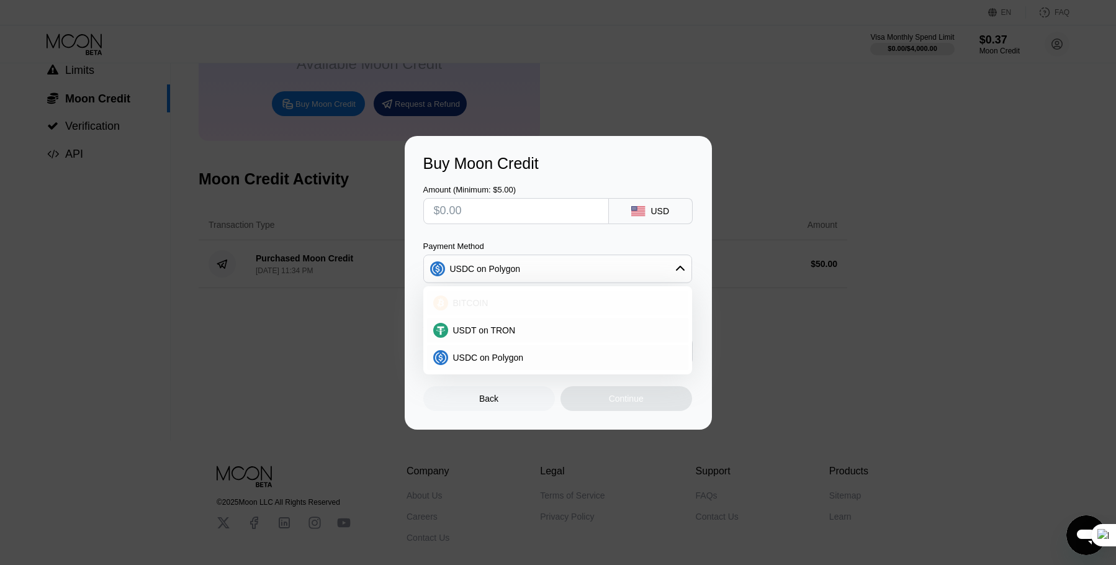
click at [477, 300] on span "BITCOIN" at bounding box center [470, 303] width 35 height 10
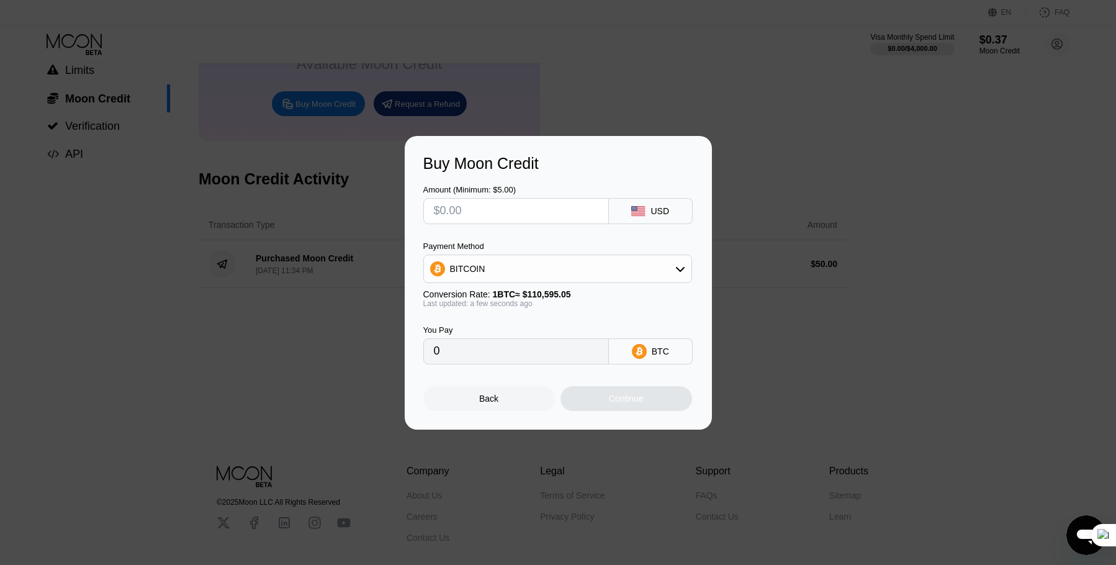
click at [518, 205] on input "text" at bounding box center [516, 211] width 164 height 25
drag, startPoint x: 530, startPoint y: 364, endPoint x: 524, endPoint y: 357, distance: 8.8
click at [524, 357] on input "0" at bounding box center [516, 351] width 164 height 25
click at [521, 357] on input "0" at bounding box center [516, 351] width 164 height 25
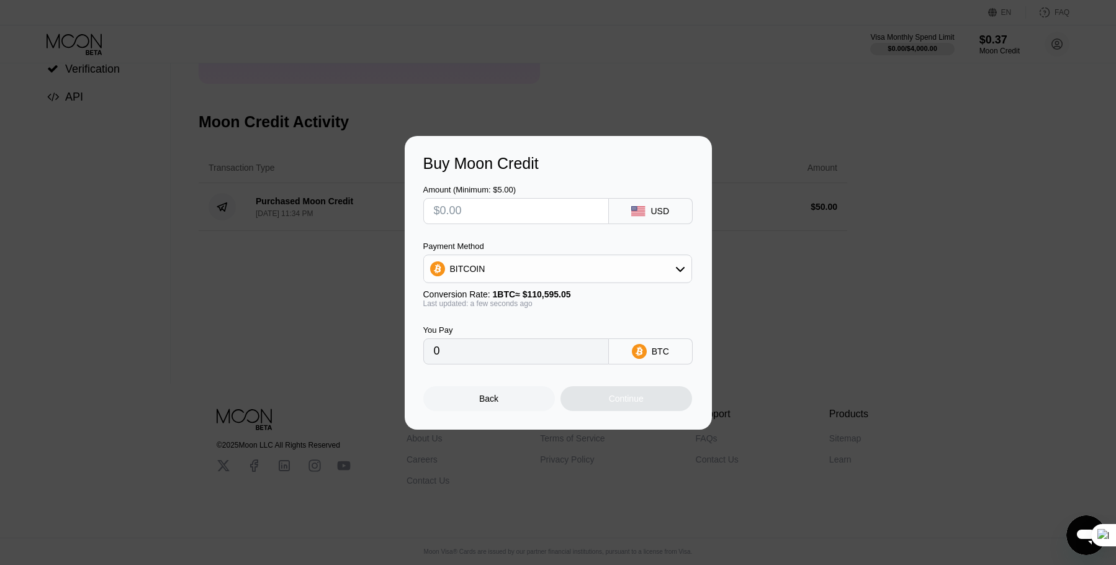
click at [498, 228] on div "Amount (Minimum: $5.00) USD Payment Method BITCOIN Conversion Rate: 1 BTC ≈ $11…" at bounding box center [558, 269] width 270 height 192
click at [485, 207] on input "text" at bounding box center [516, 211] width 164 height 25
type input "$1"
type input "0.00000905"
type input "$12"
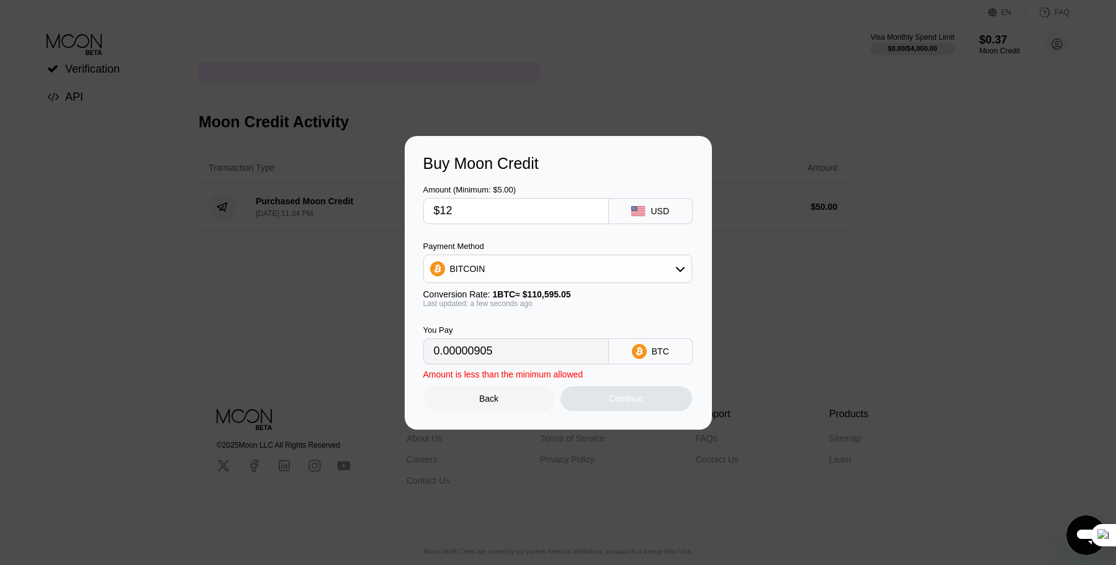
type input "0.00010851"
type input "$122"
type input "0.00110313"
type input "$122"
click at [482, 271] on div "BITCOIN" at bounding box center [557, 268] width 267 height 25
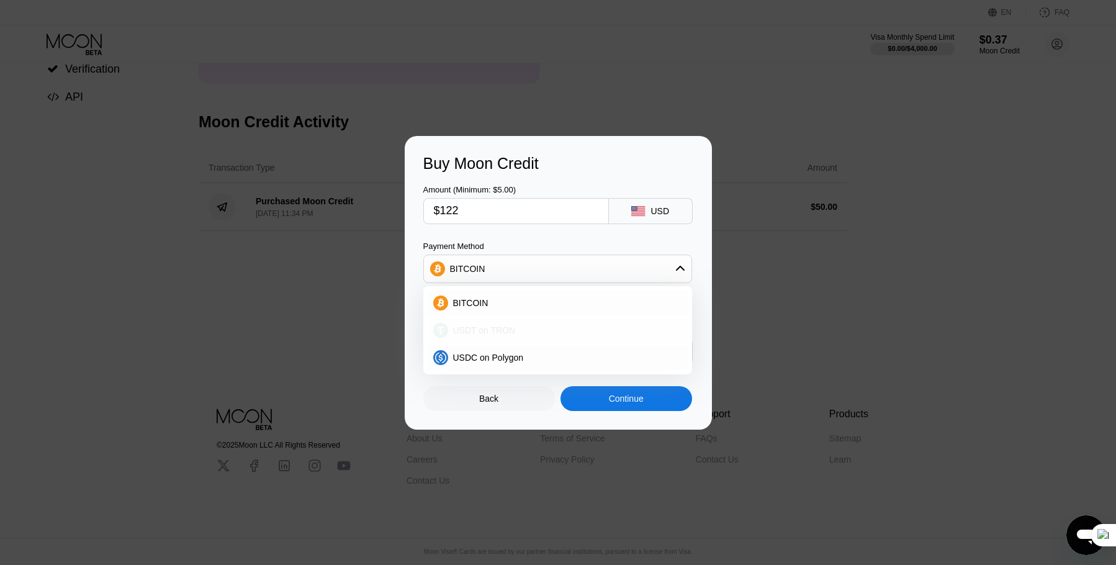
click at [464, 334] on span "USDT on TRON" at bounding box center [484, 330] width 63 height 10
type input "123.23"
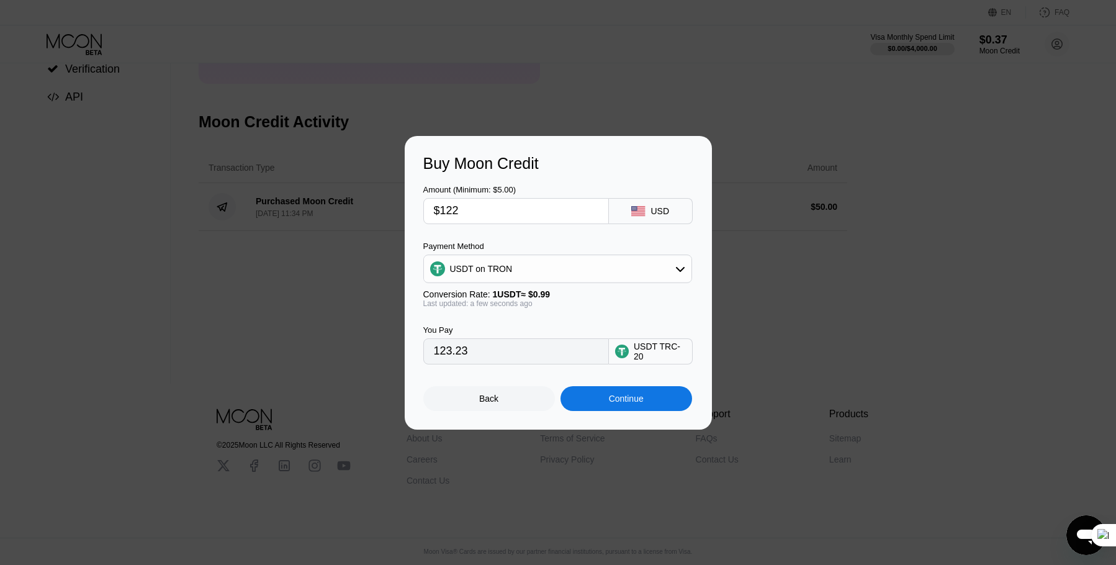
click at [489, 215] on input "$122" at bounding box center [516, 211] width 164 height 25
drag, startPoint x: 500, startPoint y: 213, endPoint x: 403, endPoint y: 192, distance: 99.1
click at [403, 192] on div "Buy Moon Credit Amount (Minimum: $5.00) $122 USD Payment Method USDT on TRON Co…" at bounding box center [558, 283] width 1116 height 294
click at [465, 215] on input "$122" at bounding box center [516, 211] width 164 height 25
drag, startPoint x: 474, startPoint y: 215, endPoint x: 446, endPoint y: 219, distance: 28.3
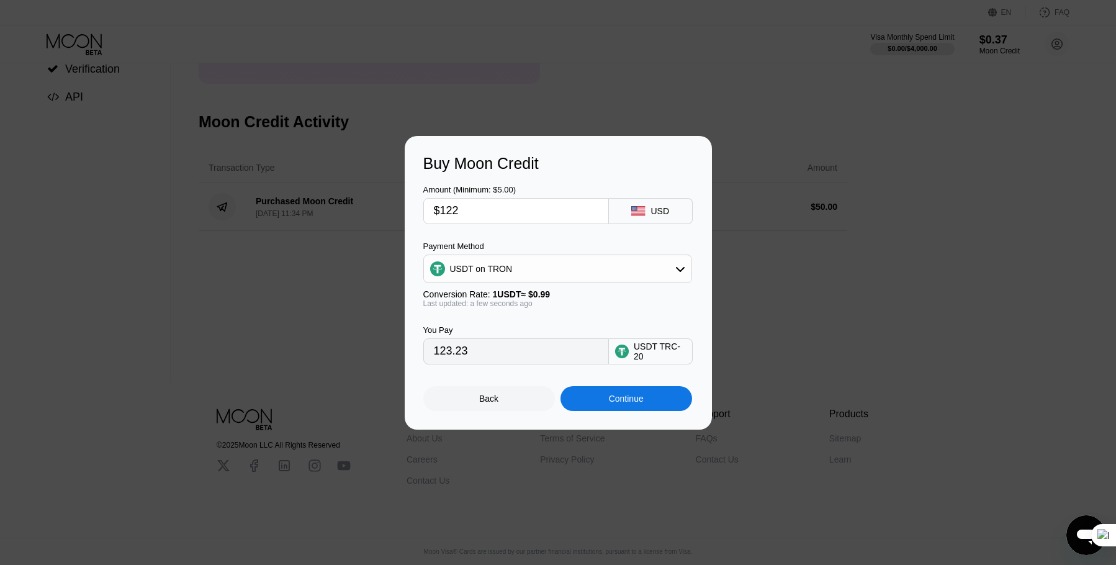
click at [446, 219] on input "$122" at bounding box center [516, 211] width 164 height 25
type input "$1"
type input "1.01"
type input "0.00"
type input "$3"
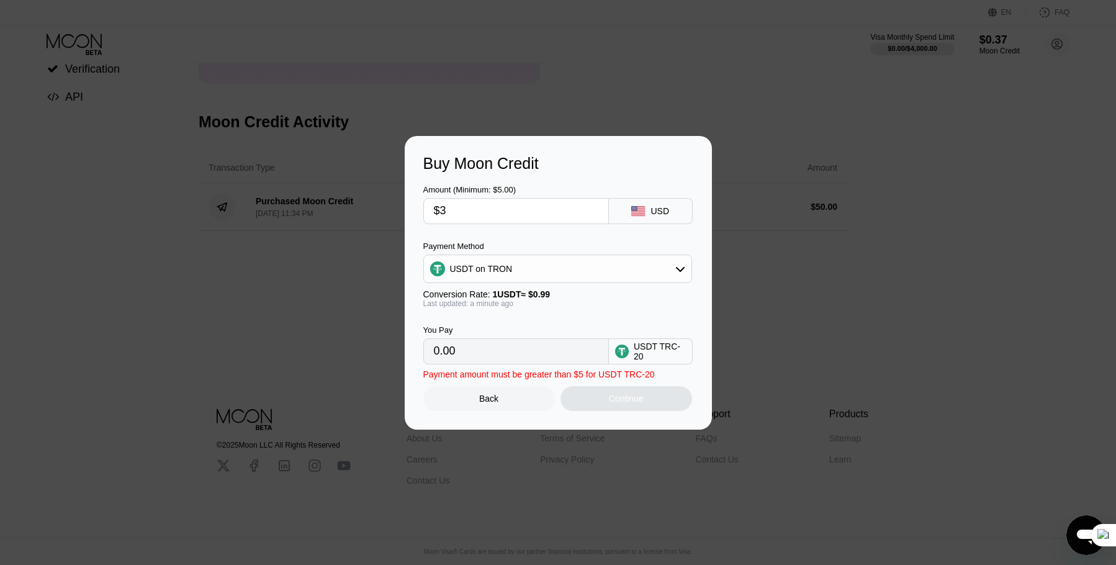
type input "3.03"
type input "$36"
type input "36.36"
type input "$360"
type input "363.64"
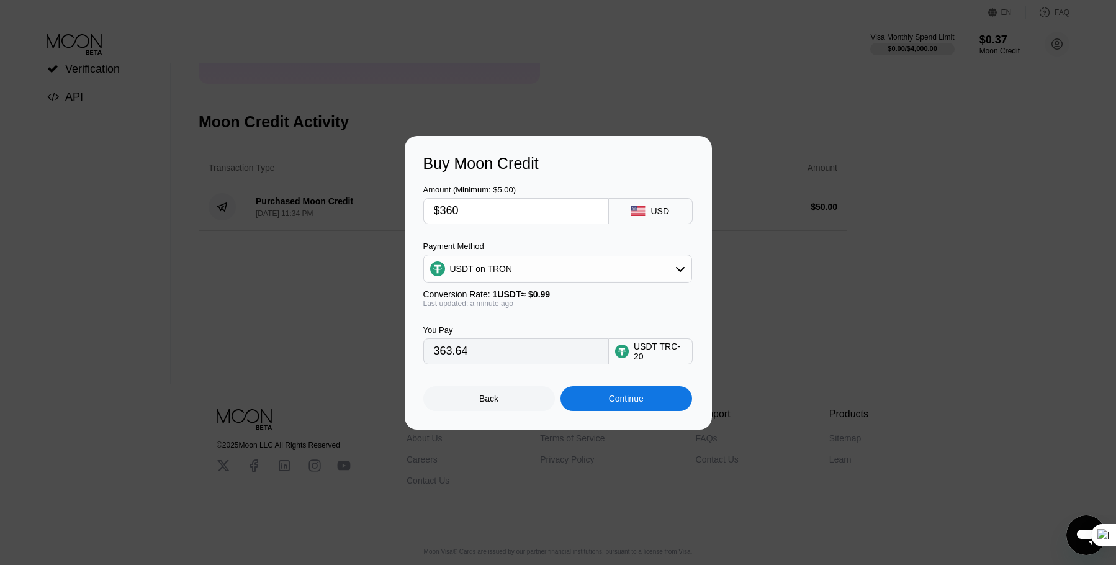
type input "$360"
click at [595, 410] on div "Continue" at bounding box center [626, 398] width 132 height 25
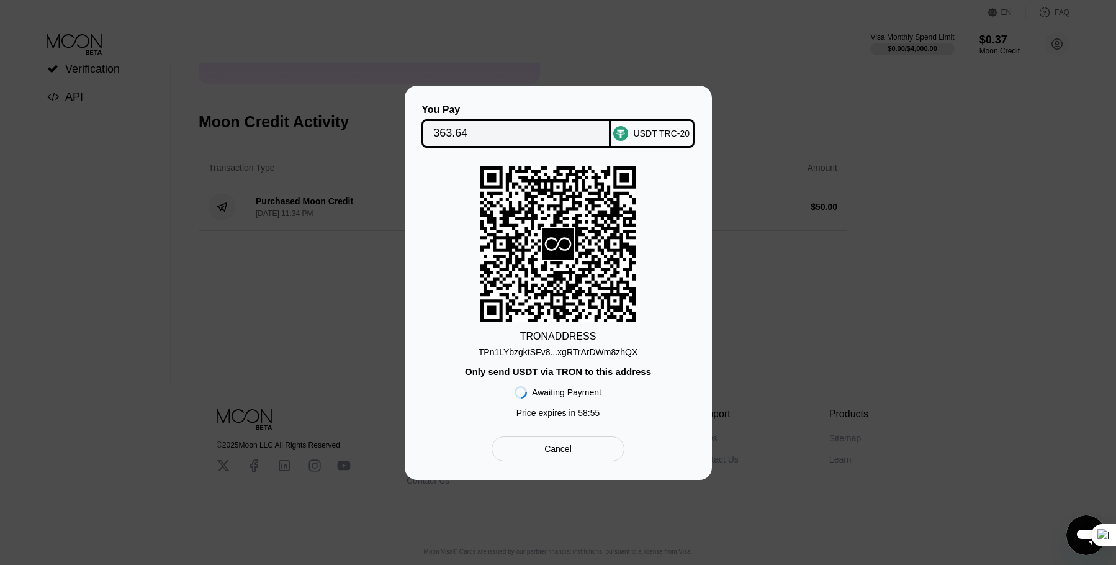
click at [472, 126] on input "363.64" at bounding box center [516, 133] width 166 height 25
drag, startPoint x: 558, startPoint y: 462, endPoint x: 564, endPoint y: 457, distance: 7.5
click at [559, 460] on div "Cancel" at bounding box center [558, 448] width 132 height 25
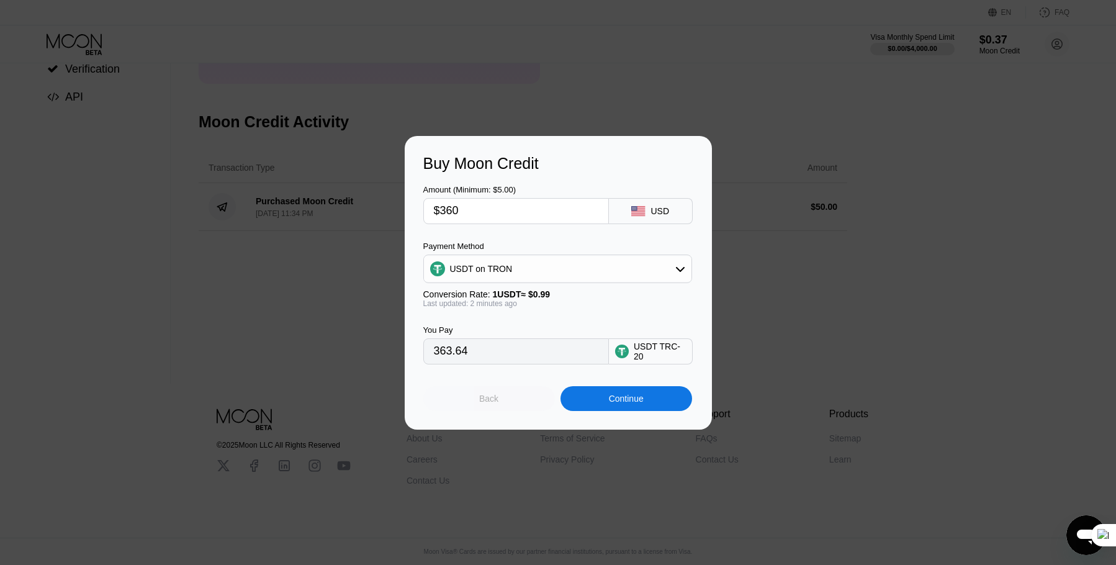
click at [513, 402] on div "Back" at bounding box center [489, 398] width 132 height 25
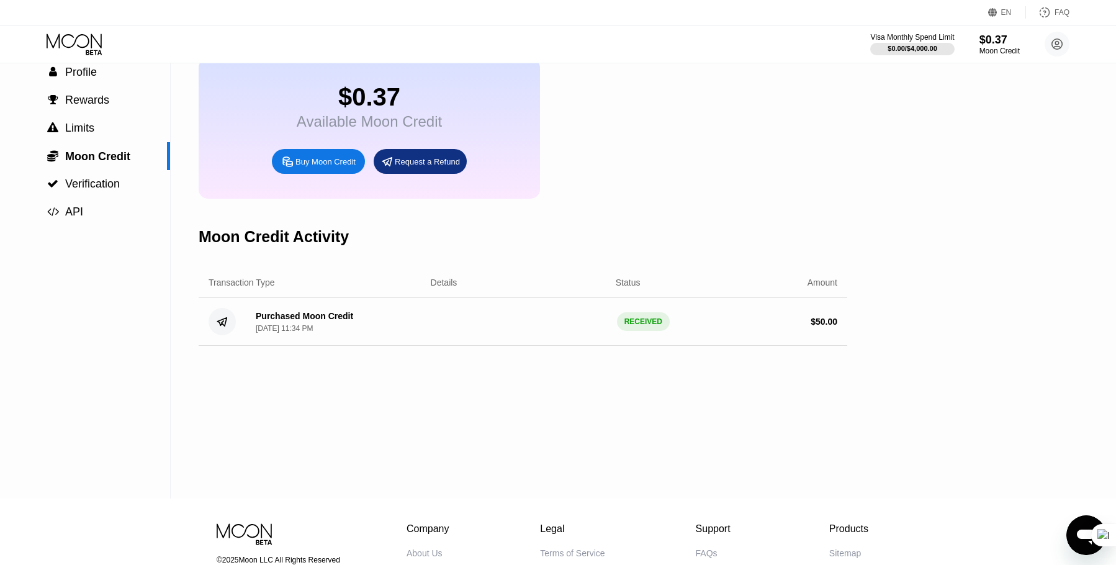
scroll to position [0, 0]
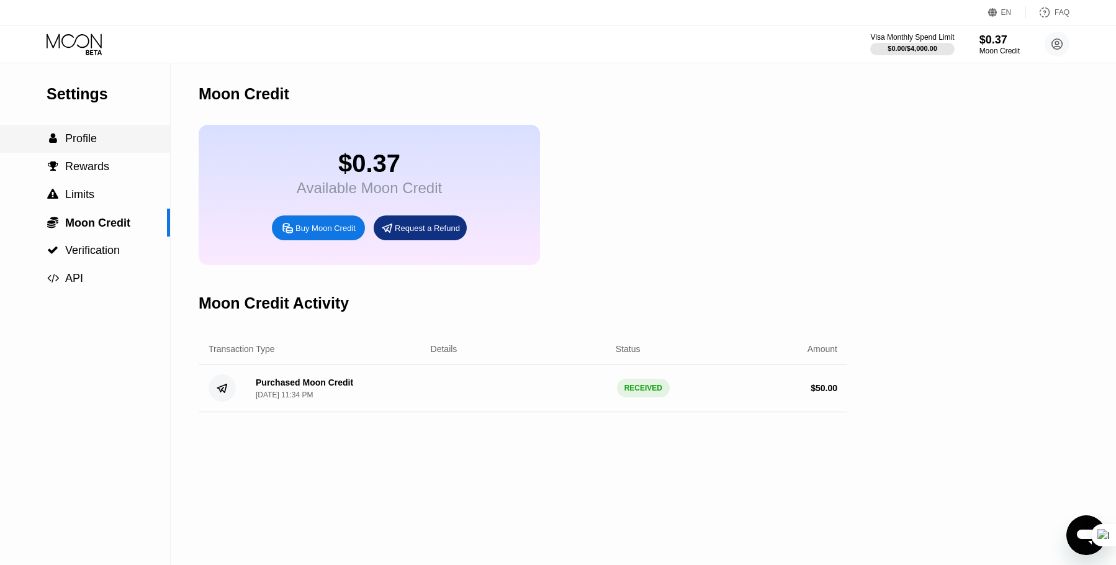
click at [97, 145] on div " Profile" at bounding box center [85, 138] width 170 height 13
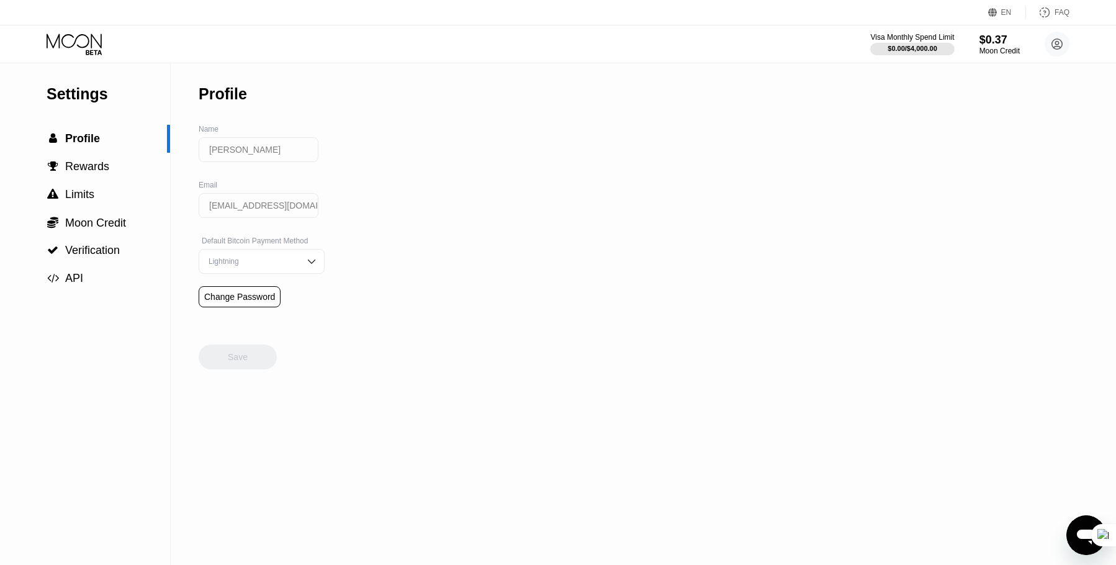
click at [74, 30] on div "Visa Monthly Spend Limit $0.00 / $4,000.00 $0.37 Moon Credit Milos Kocic milosk…" at bounding box center [558, 43] width 1116 height 37
click at [74, 47] on icon at bounding box center [76, 45] width 58 height 22
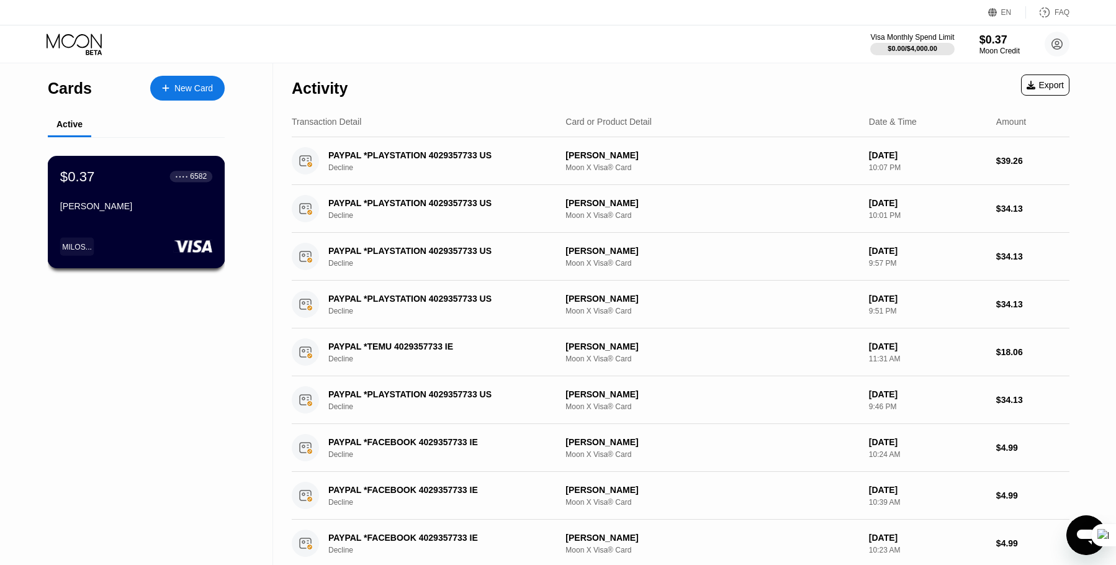
click at [125, 228] on div "$0.37 ● ● ● ● 6582 MILOS KOCIC MILOS..." at bounding box center [136, 212] width 177 height 112
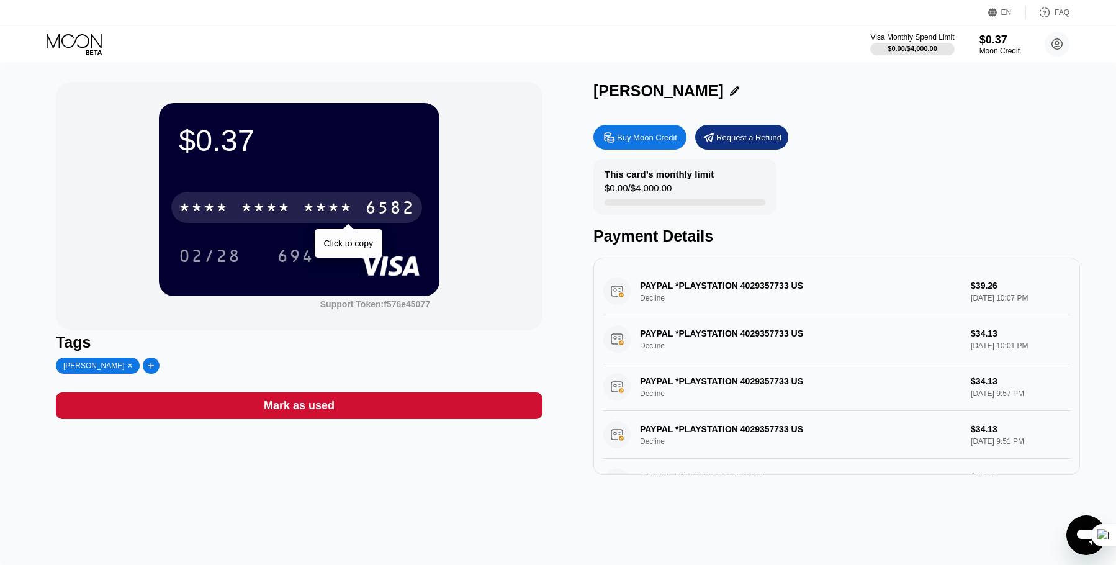
click at [295, 197] on div "* * * * * * * * * * * * 6582" at bounding box center [296, 207] width 251 height 31
